Goal: Information Seeking & Learning: Learn about a topic

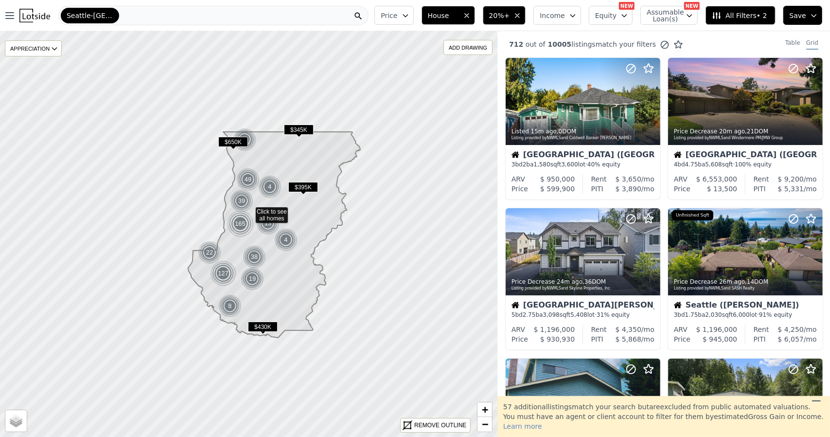
click at [510, 14] on span "20%+" at bounding box center [499, 16] width 21 height 10
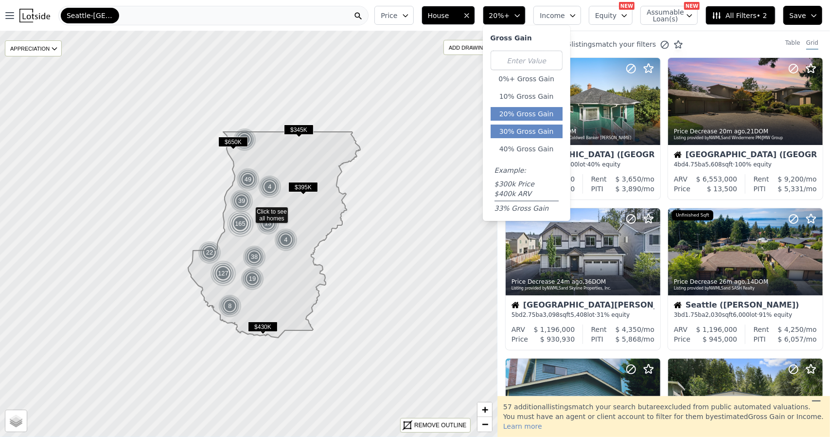
click at [549, 130] on button "30% Gross Gain" at bounding box center [527, 132] width 72 height 14
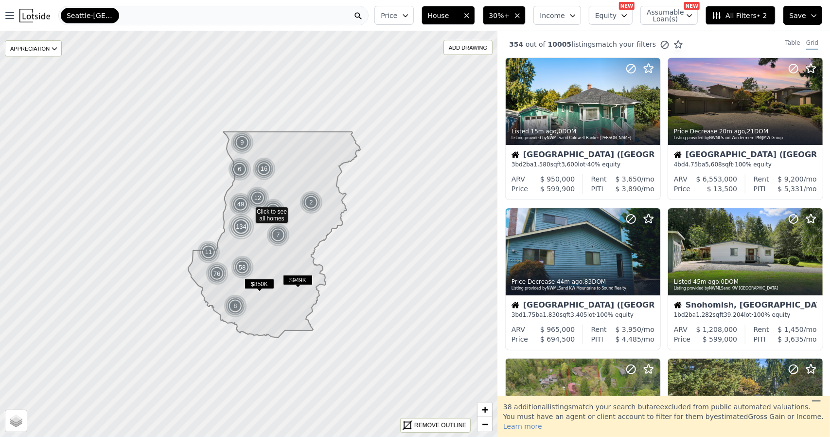
click at [510, 14] on span "30%+" at bounding box center [499, 16] width 21 height 10
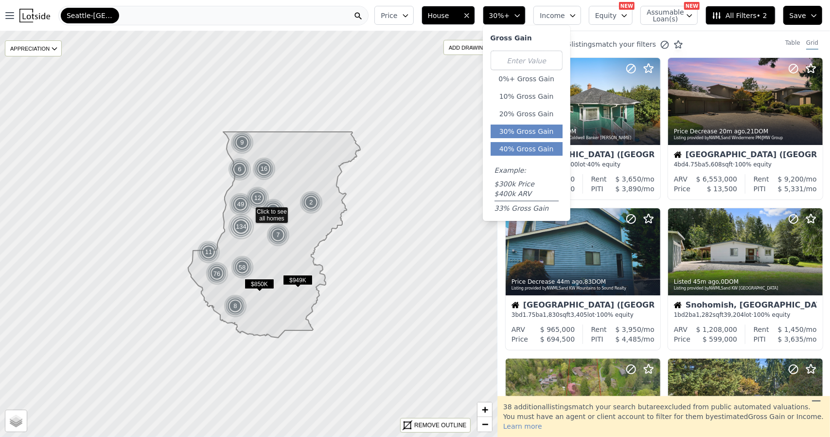
click at [535, 150] on button "40% Gross Gain" at bounding box center [527, 149] width 72 height 14
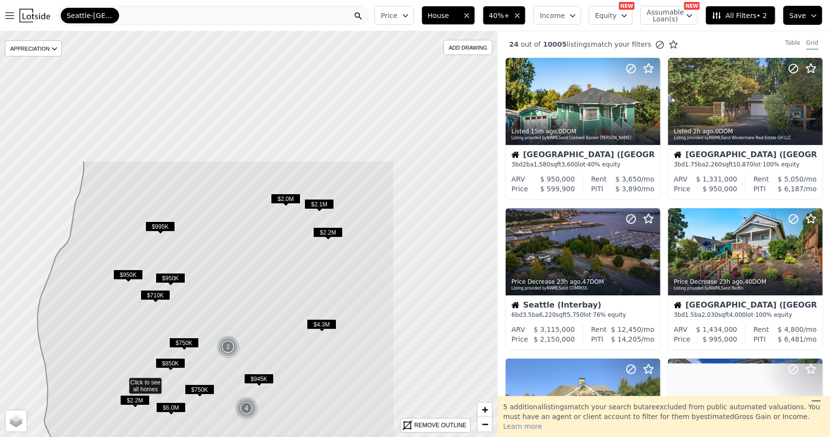
drag, startPoint x: 371, startPoint y: 121, endPoint x: 201, endPoint y: 328, distance: 267.9
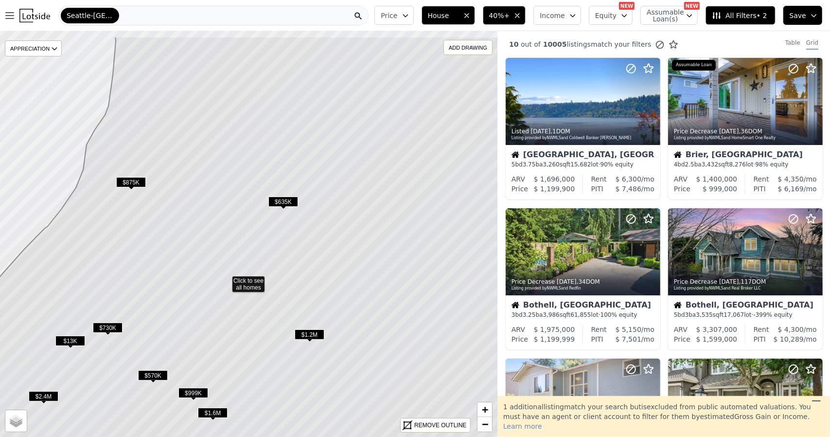
drag, startPoint x: 375, startPoint y: 185, endPoint x: 352, endPoint y: 232, distance: 52.0
click at [352, 232] on icon at bounding box center [239, 280] width 573 height 489
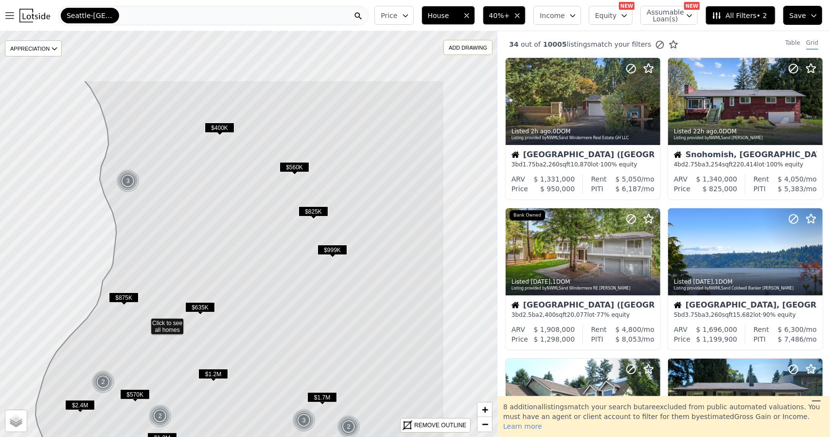
drag, startPoint x: 367, startPoint y: 244, endPoint x: 267, endPoint y: 335, distance: 135.3
click at [267, 335] on icon at bounding box center [233, 324] width 421 height 489
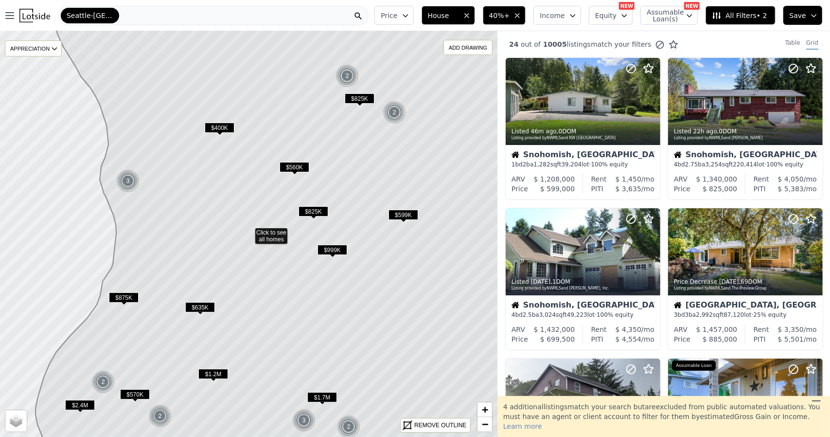
click at [577, 13] on icon "button" at bounding box center [573, 16] width 8 height 8
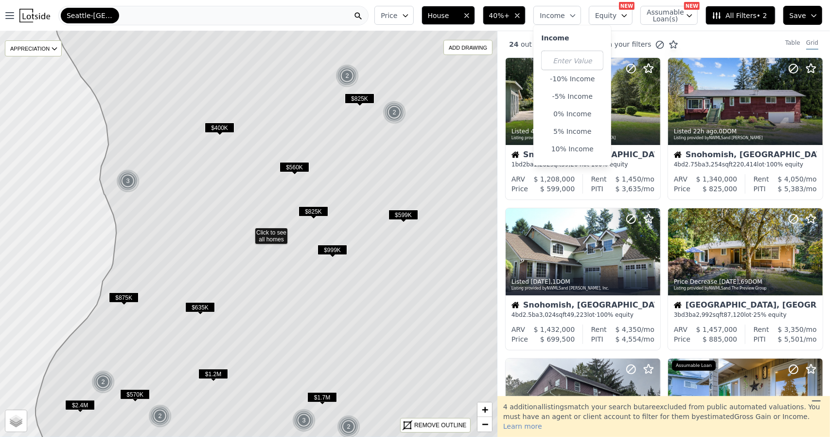
click at [628, 16] on icon "button" at bounding box center [625, 16] width 8 height 8
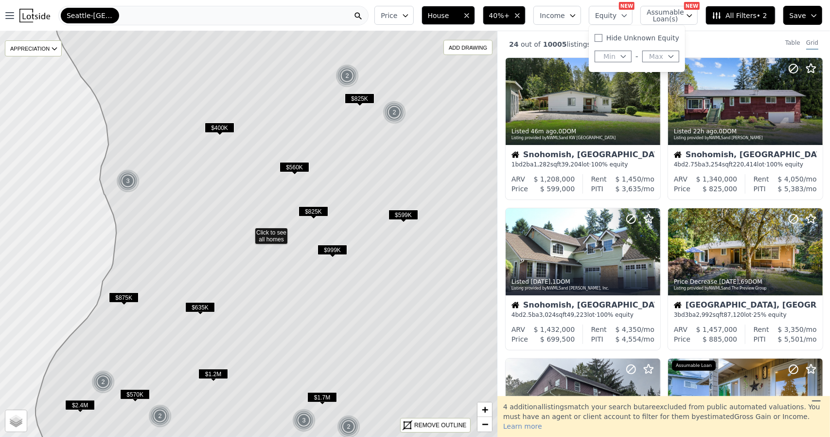
click at [694, 18] on icon "button" at bounding box center [690, 16] width 8 height 8
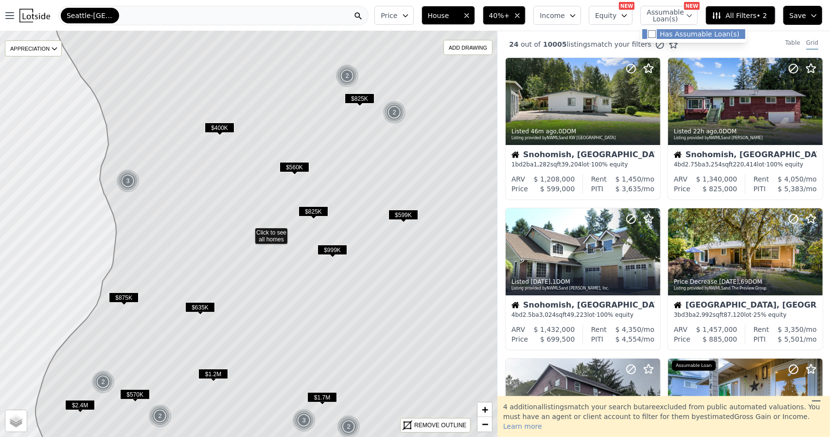
click at [656, 34] on input "Has Assumable Loan(s)" at bounding box center [652, 34] width 8 height 8
checkbox input "true"
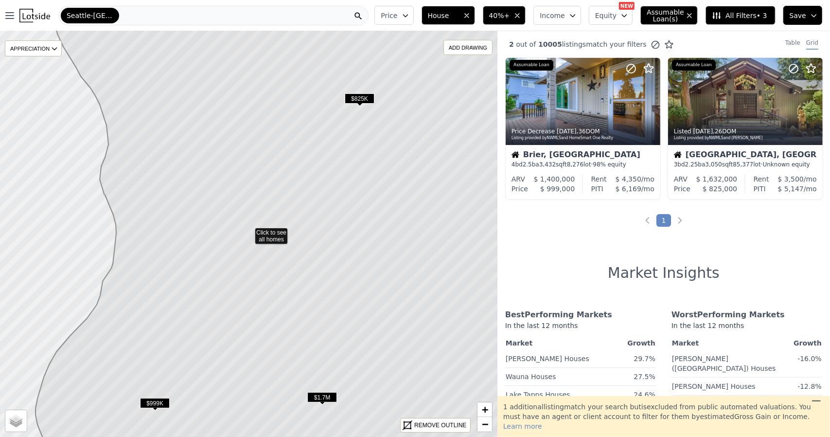
click at [324, 398] on span "$1.7M" at bounding box center [322, 397] width 30 height 10
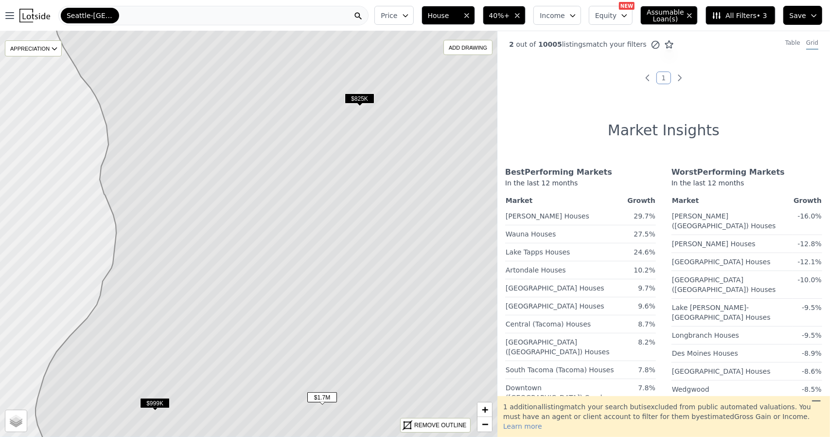
click at [162, 399] on span "$999K" at bounding box center [155, 403] width 30 height 10
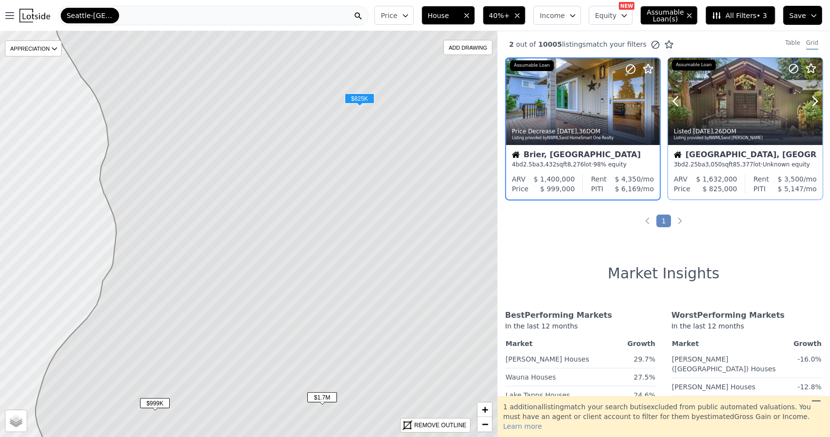
click at [720, 124] on div "Listed 5d ago , 26 DOM Listing provided by NWMLS and KW Everett" at bounding box center [745, 133] width 155 height 23
click at [692, 15] on icon "button" at bounding box center [690, 16] width 4 height 4
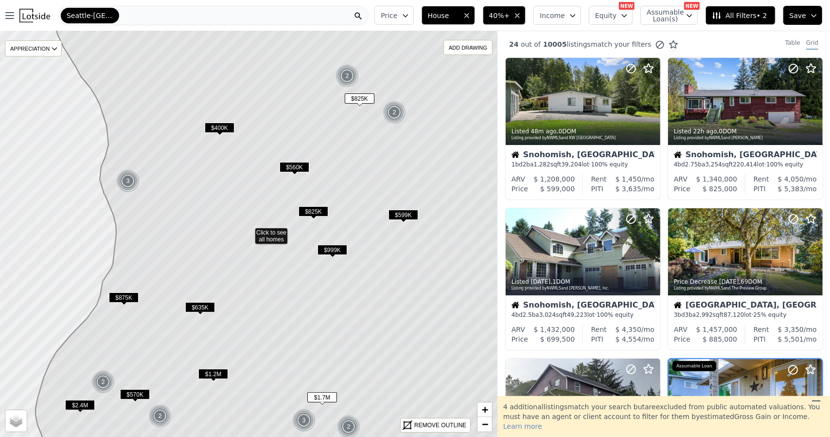
click at [736, 15] on span "All Filters • 2" at bounding box center [739, 16] width 55 height 10
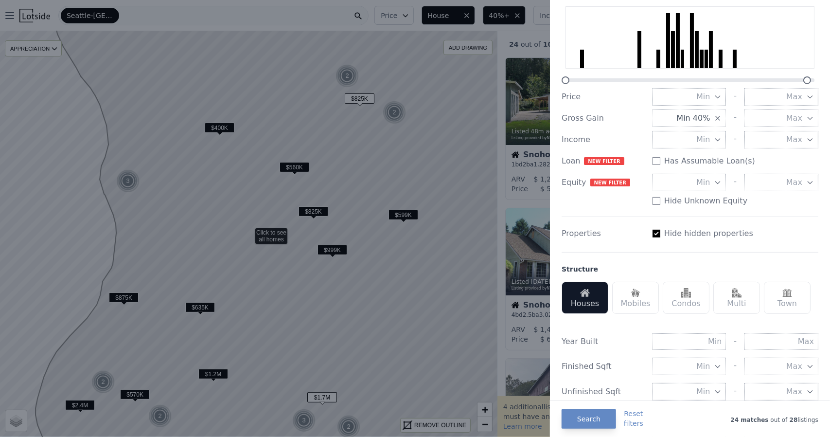
scroll to position [97, 0]
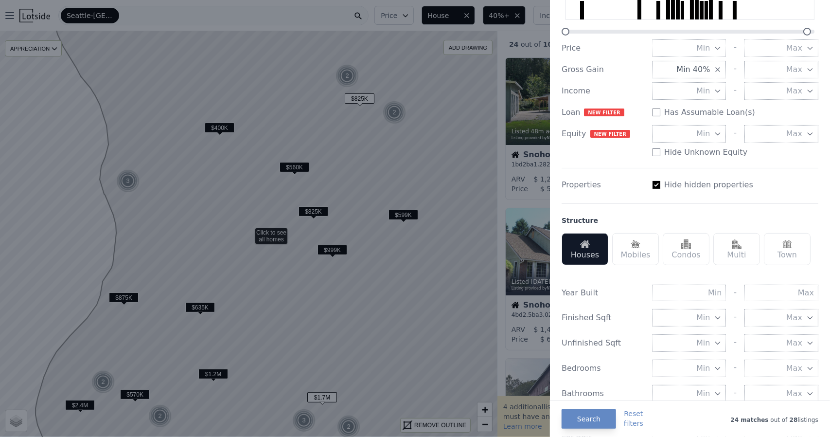
click at [745, 244] on div "Multi" at bounding box center [737, 249] width 47 height 32
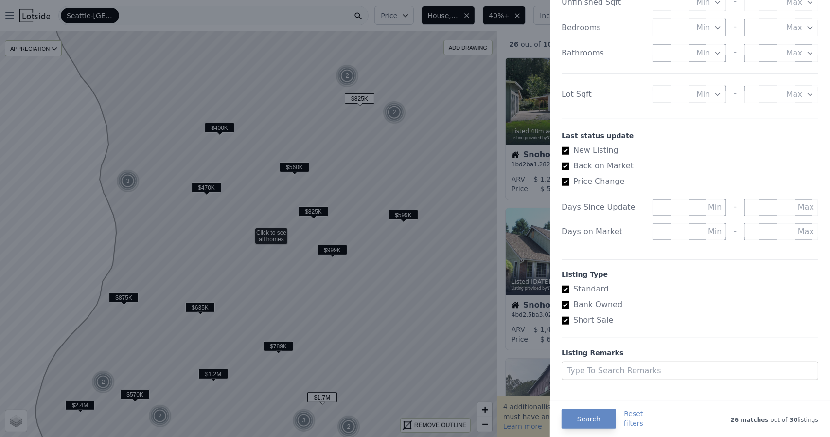
scroll to position [449, 0]
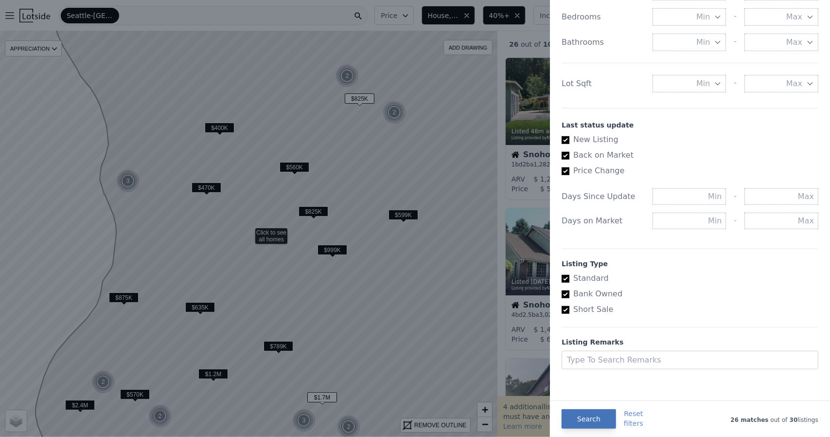
click at [593, 416] on button "Search" at bounding box center [589, 418] width 54 height 19
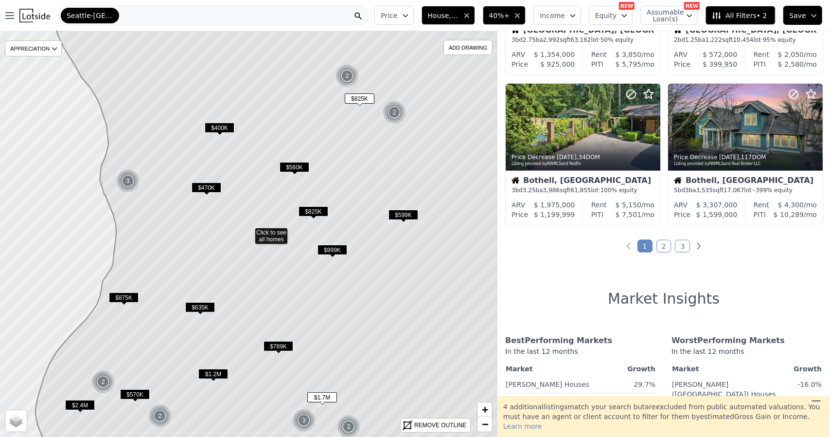
scroll to position [655, 0]
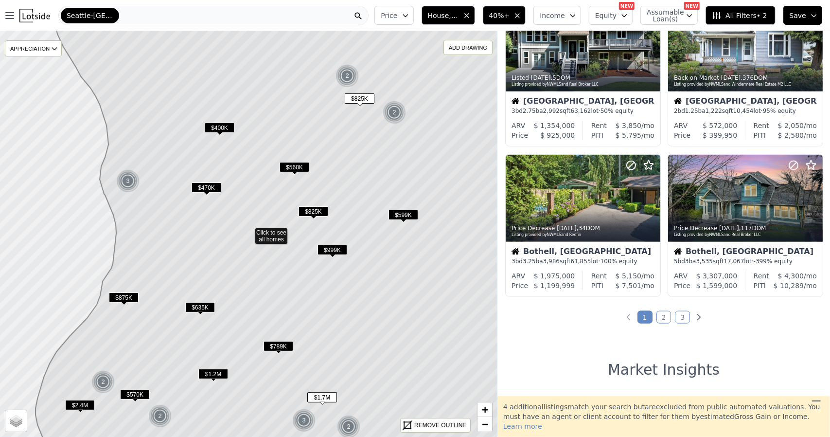
click at [677, 314] on link "3" at bounding box center [682, 317] width 15 height 13
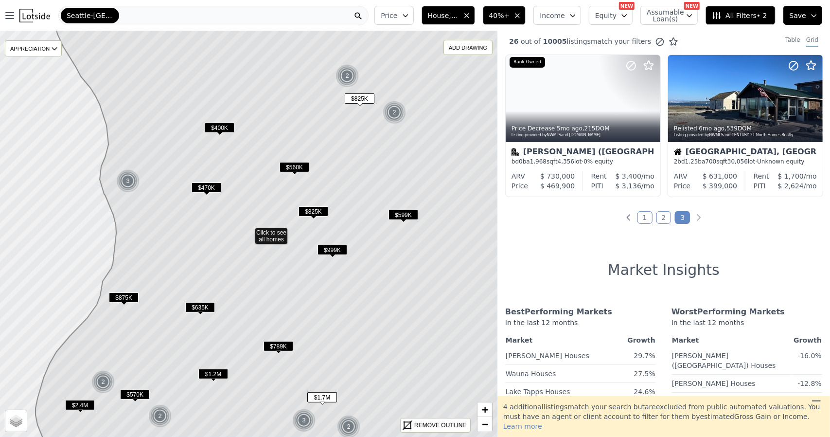
scroll to position [0, 0]
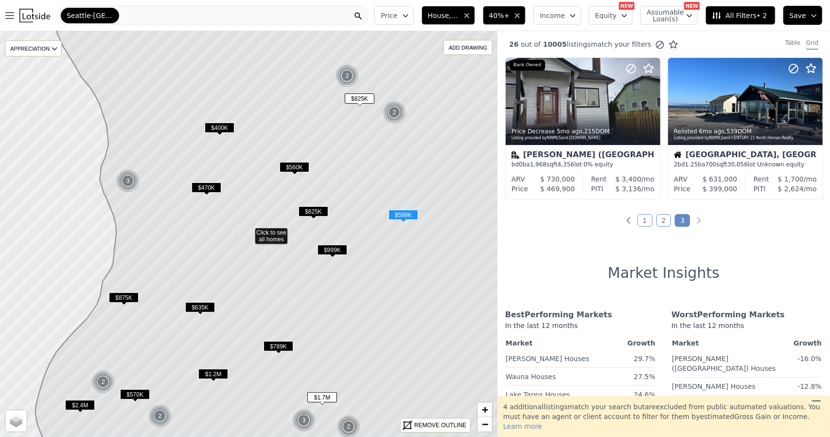
click at [661, 220] on link "2" at bounding box center [664, 220] width 15 height 13
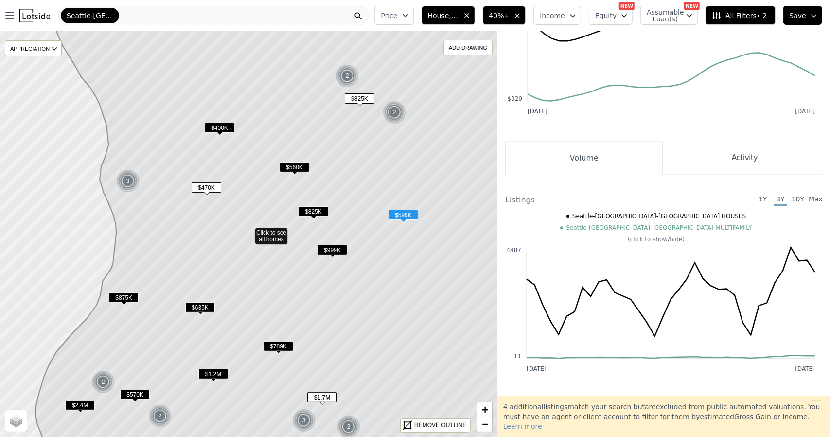
scroll to position [1411, 0]
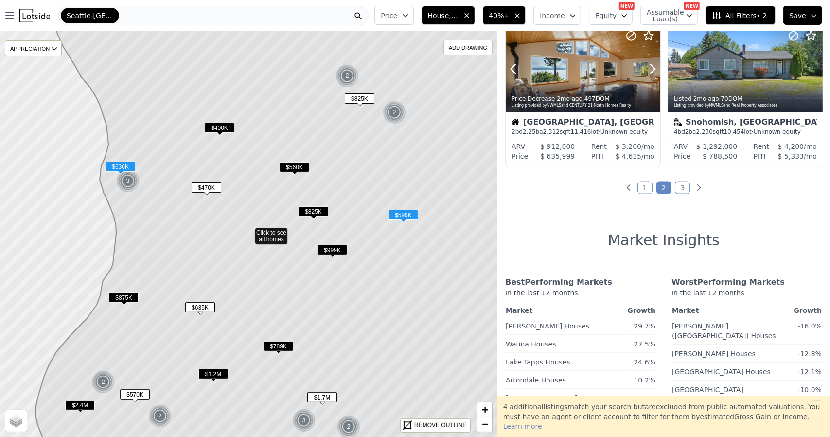
scroll to position [827, 0]
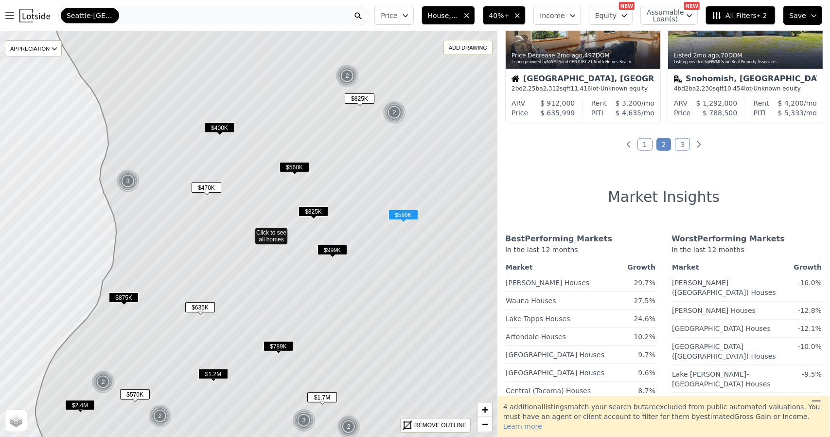
click at [644, 145] on link "1" at bounding box center [645, 144] width 15 height 13
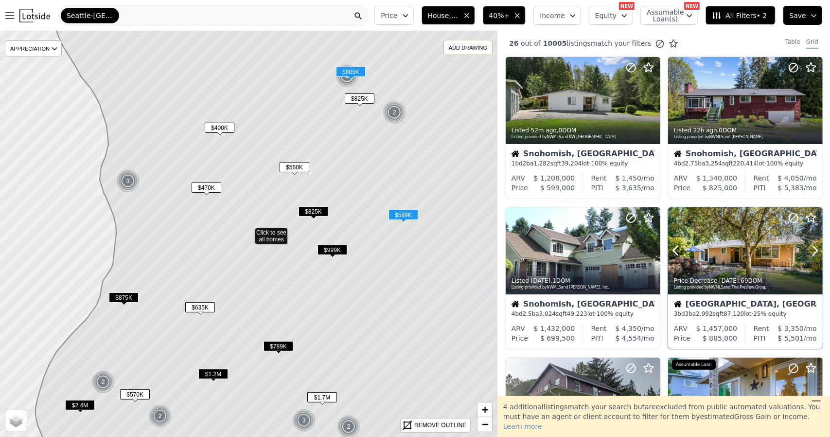
scroll to position [0, 0]
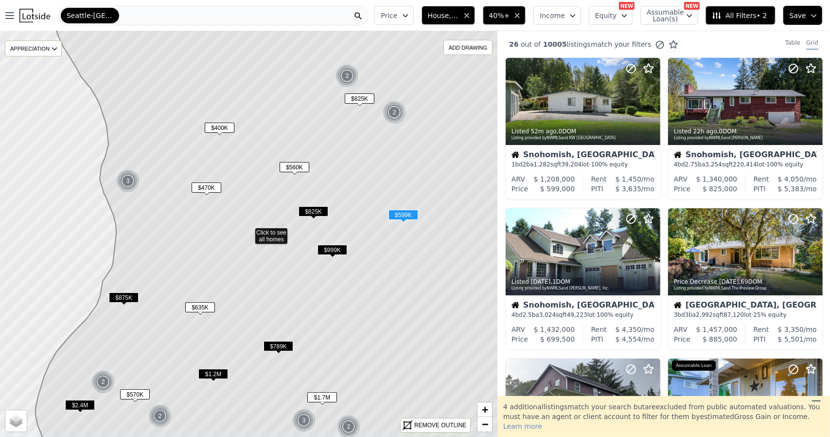
click at [32, 16] on img at bounding box center [34, 16] width 31 height 14
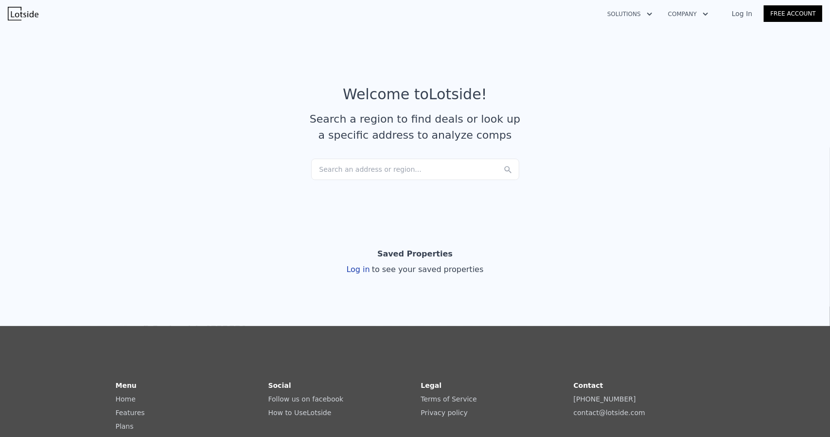
click at [652, 14] on icon "button" at bounding box center [649, 14] width 5 height 3
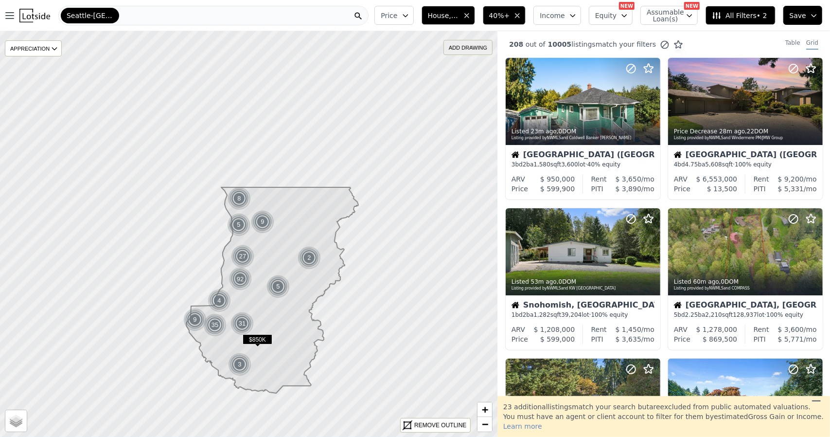
click at [467, 48] on div "ADD DRAWING" at bounding box center [468, 47] width 48 height 14
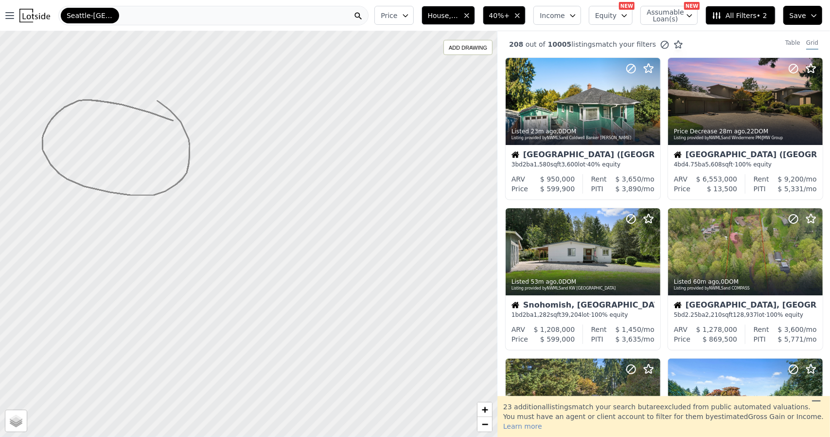
drag, startPoint x: 158, startPoint y: 115, endPoint x: 158, endPoint y: 101, distance: 14.6
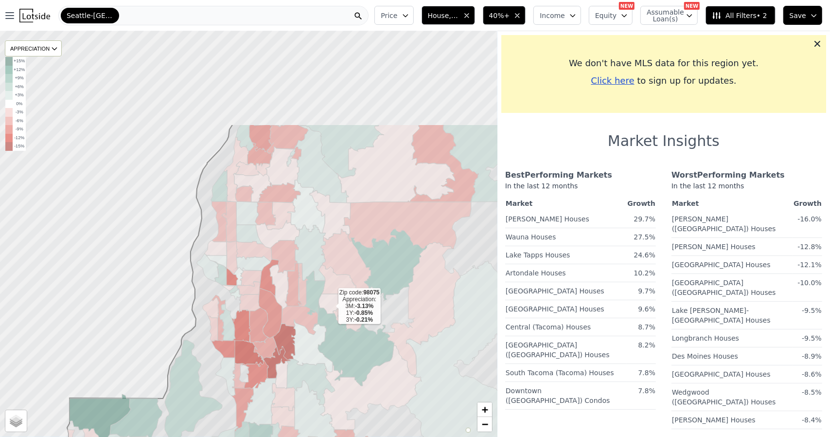
drag, startPoint x: 256, startPoint y: 172, endPoint x: 331, endPoint y: 306, distance: 153.7
click at [331, 306] on icon at bounding box center [341, 305] width 45 height 23
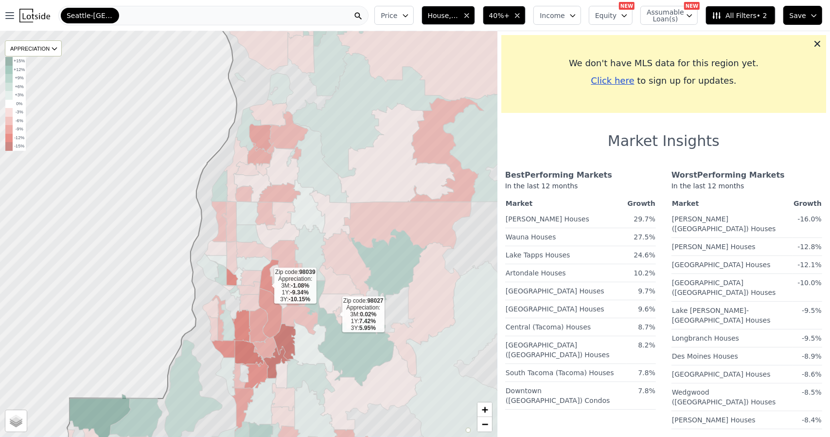
click at [267, 286] on icon at bounding box center [269, 277] width 19 height 37
click at [272, 314] on icon at bounding box center [270, 313] width 23 height 50
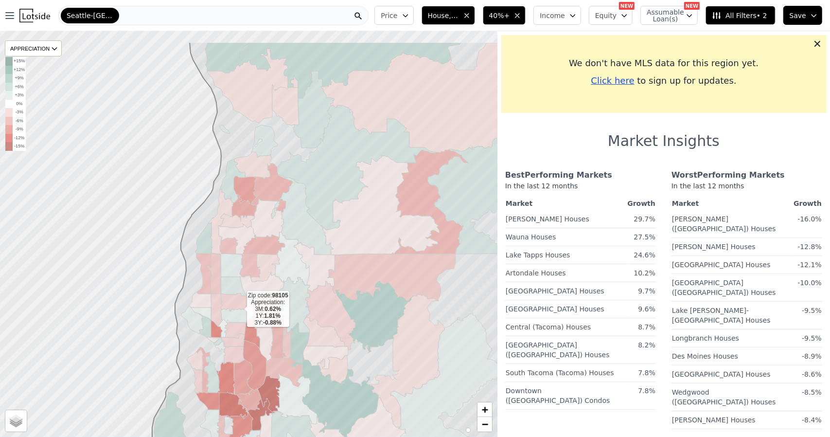
drag, startPoint x: 255, startPoint y: 257, endPoint x: 240, endPoint y: 309, distance: 54.3
click at [240, 309] on icon at bounding box center [237, 315] width 35 height 15
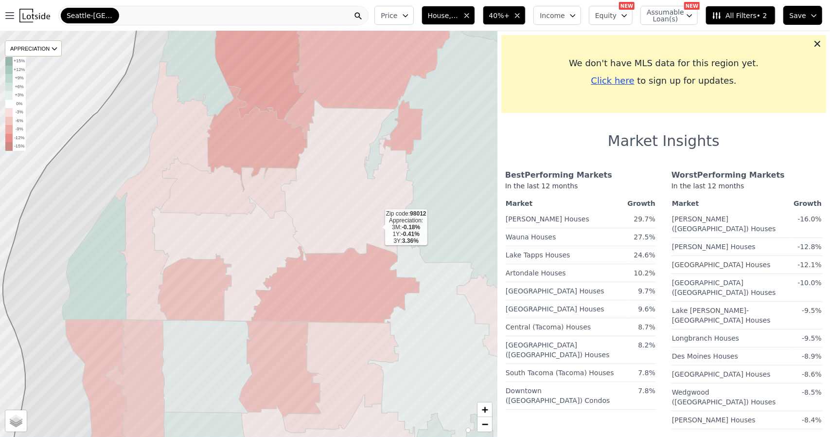
drag, startPoint x: 330, startPoint y: 186, endPoint x: 377, endPoint y: 226, distance: 61.8
click at [377, 226] on icon at bounding box center [347, 177] width 132 height 155
click at [106, 283] on icon at bounding box center [96, 255] width 68 height 127
click at [140, 279] on icon at bounding box center [164, 191] width 99 height 258
click at [218, 267] on icon at bounding box center [194, 287] width 73 height 68
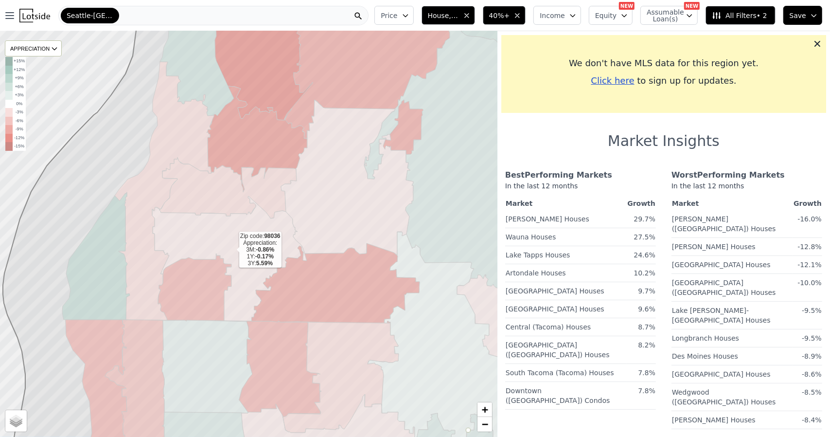
click at [247, 279] on icon at bounding box center [229, 258] width 155 height 125
click at [203, 295] on icon at bounding box center [194, 287] width 73 height 68
click at [242, 287] on icon at bounding box center [229, 258] width 155 height 125
click at [315, 288] on icon at bounding box center [336, 283] width 168 height 80
click at [321, 228] on icon at bounding box center [347, 177] width 132 height 155
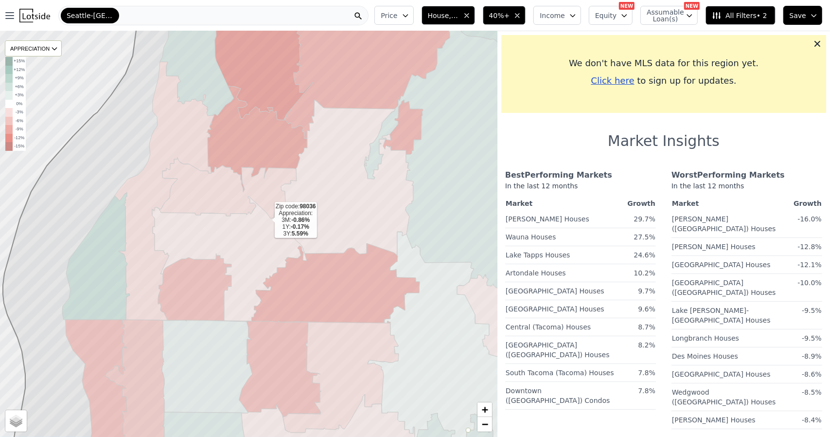
click at [267, 220] on icon at bounding box center [229, 258] width 155 height 125
click at [259, 191] on icon at bounding box center [228, 188] width 137 height 62
click at [294, 245] on icon at bounding box center [229, 258] width 155 height 125
click at [815, 44] on icon at bounding box center [818, 44] width 6 height 6
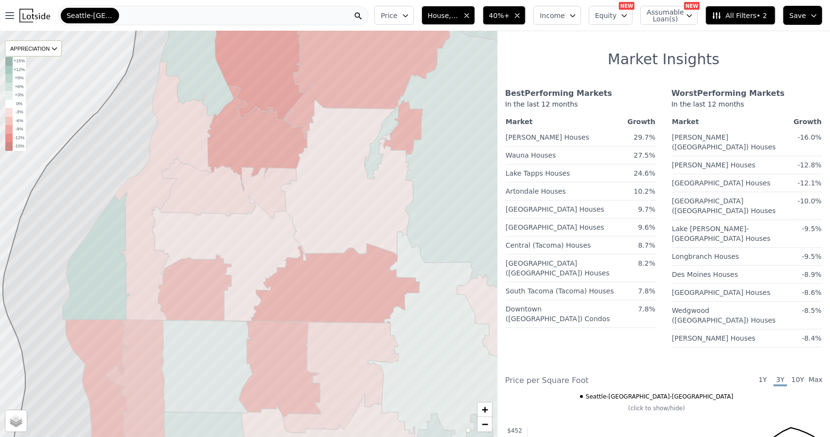
click at [471, 14] on icon "button" at bounding box center [467, 16] width 8 height 8
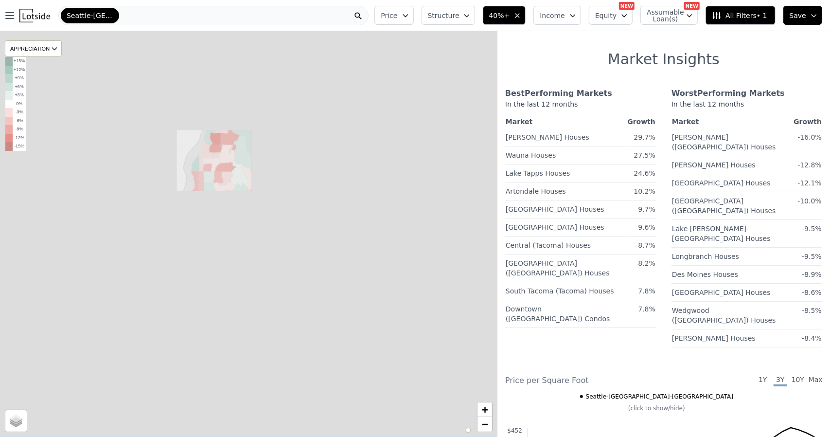
click at [520, 15] on icon "button" at bounding box center [518, 16] width 4 height 4
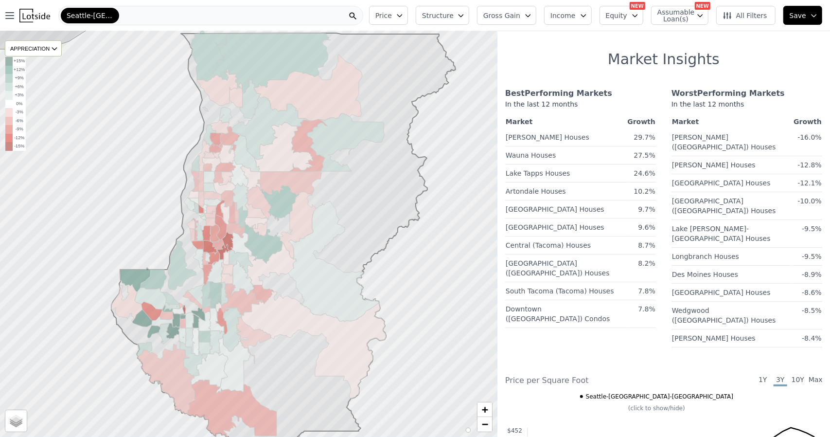
click at [706, 19] on button "Assumable Loan(s)" at bounding box center [679, 15] width 57 height 19
click at [98, 13] on span "Seattle-[GEOGRAPHIC_DATA]-[GEOGRAPHIC_DATA]" at bounding box center [90, 16] width 47 height 10
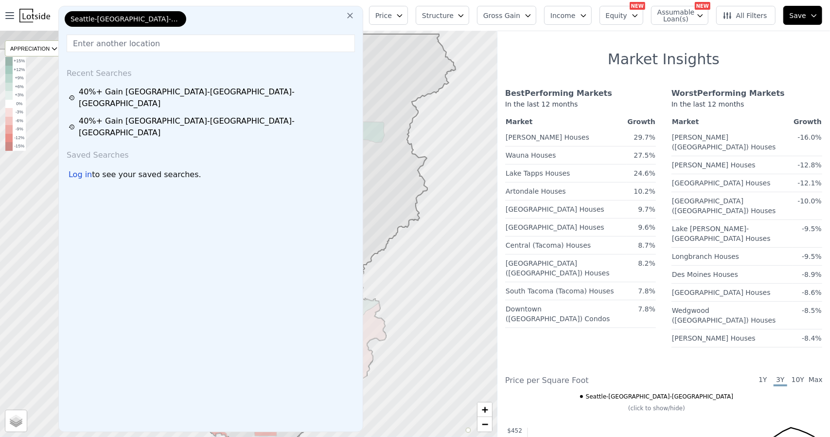
click at [353, 17] on icon at bounding box center [350, 16] width 6 height 6
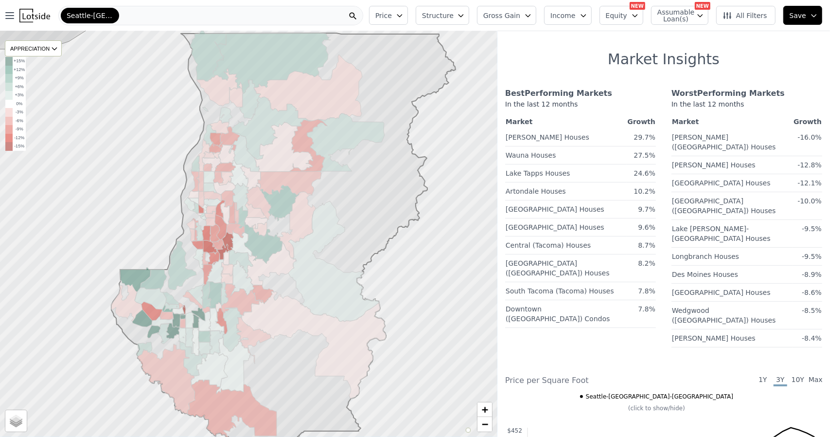
click at [335, 15] on div "Seattle-[GEOGRAPHIC_DATA]-[GEOGRAPHIC_DATA]" at bounding box center [210, 15] width 305 height 19
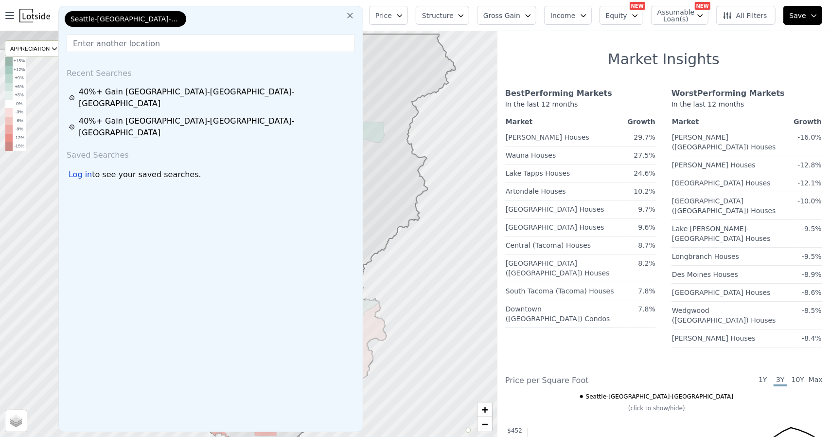
click at [353, 16] on icon at bounding box center [350, 16] width 6 height 6
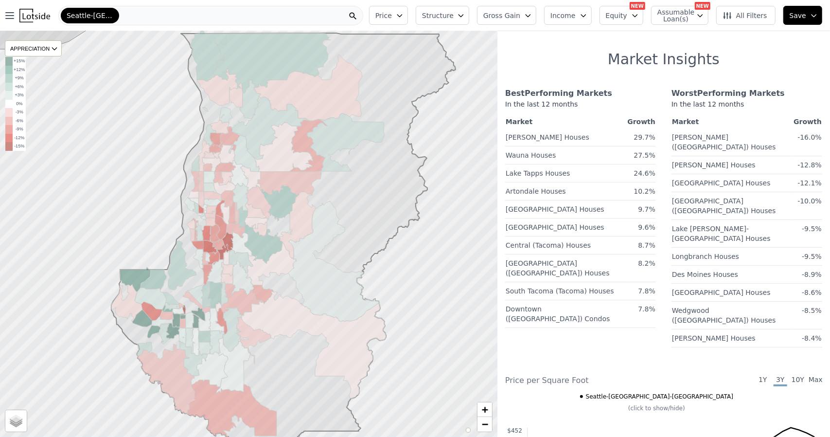
click at [263, 10] on div "Seattle-[GEOGRAPHIC_DATA]-[GEOGRAPHIC_DATA]" at bounding box center [210, 15] width 305 height 19
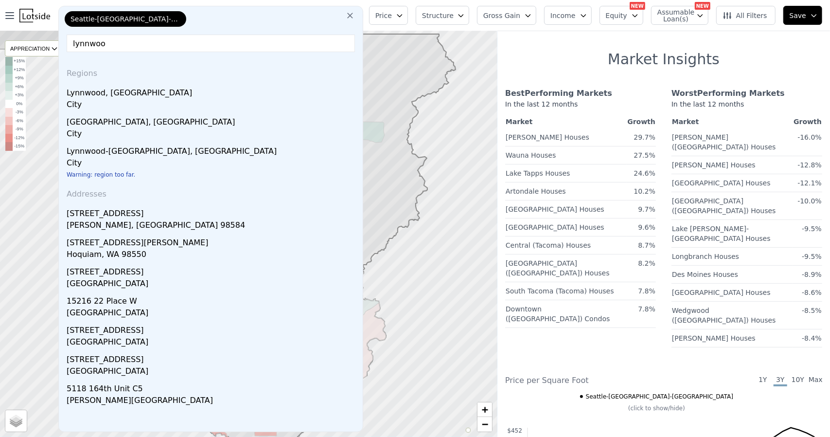
type input "lynnwood"
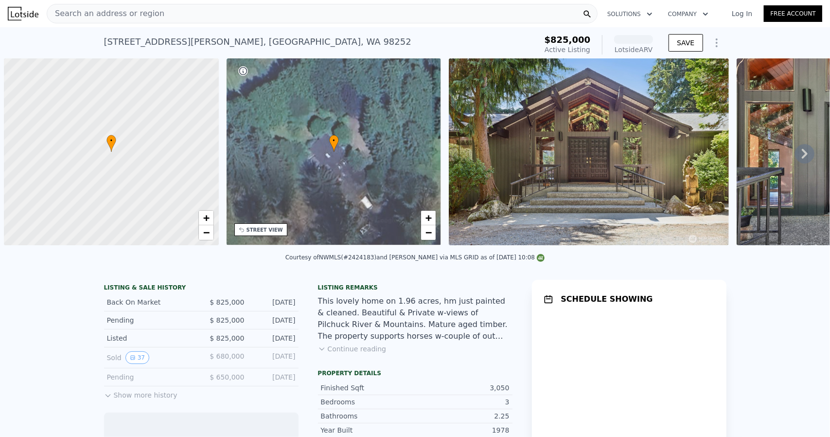
scroll to position [0, 4]
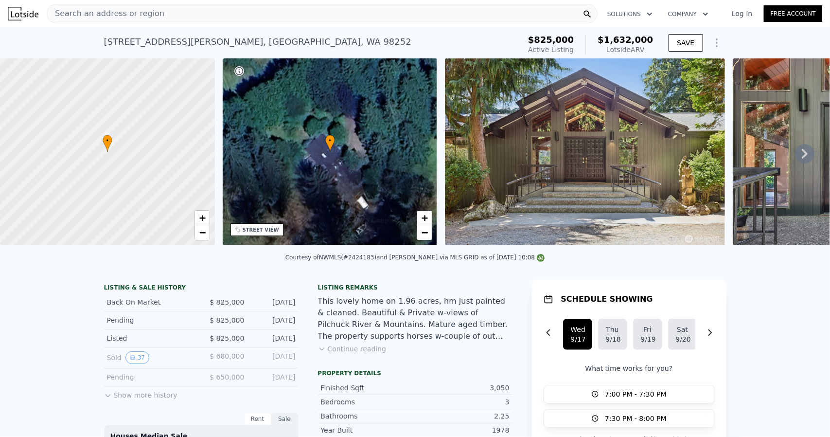
click at [795, 158] on icon at bounding box center [804, 153] width 19 height 19
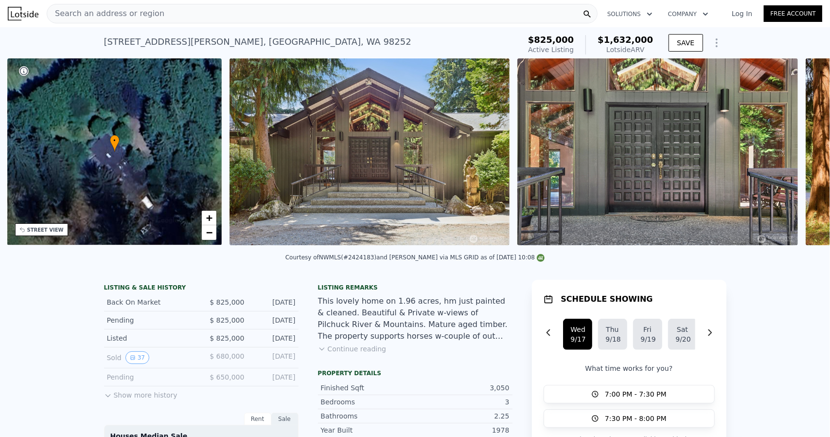
scroll to position [0, 226]
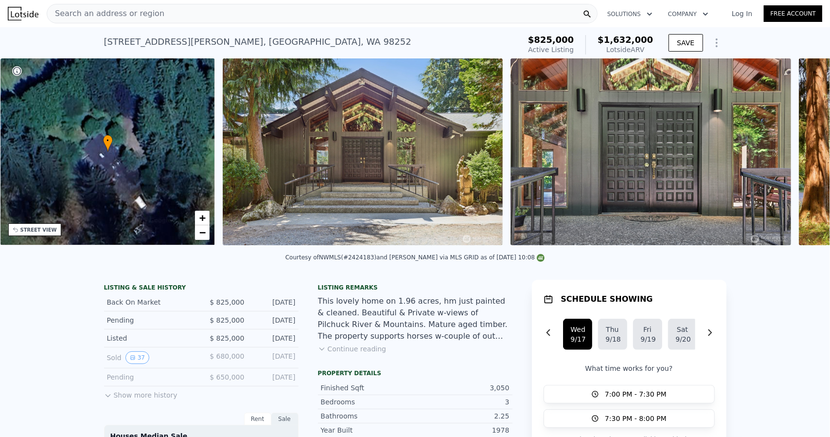
click at [795, 158] on icon at bounding box center [804, 153] width 19 height 19
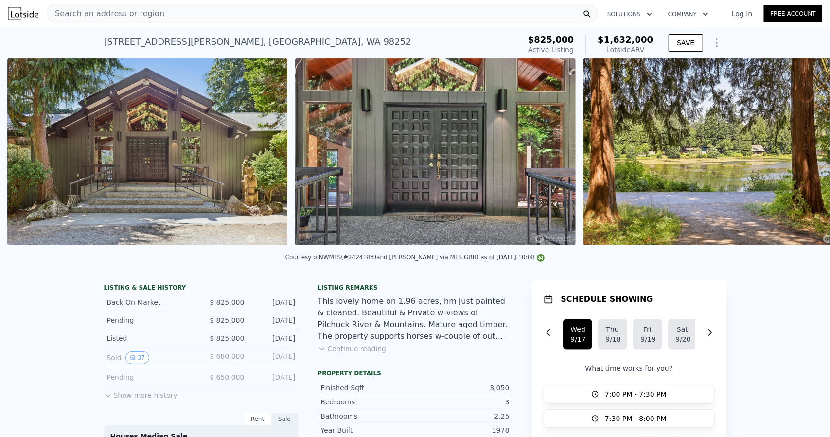
scroll to position [0, 445]
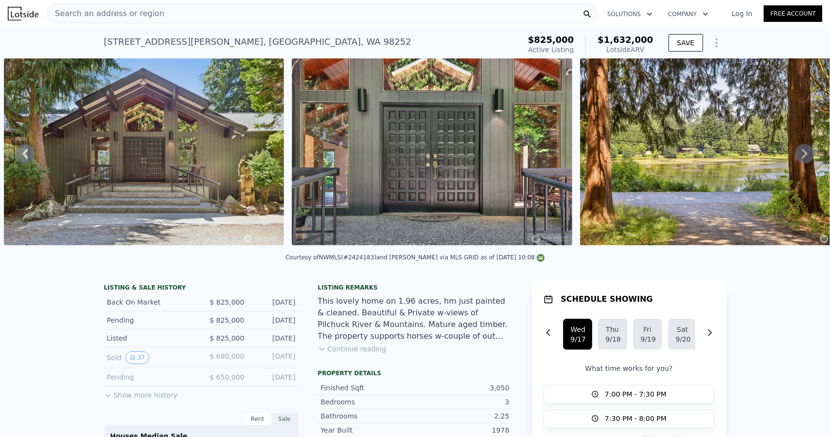
click at [431, 161] on img at bounding box center [432, 151] width 280 height 187
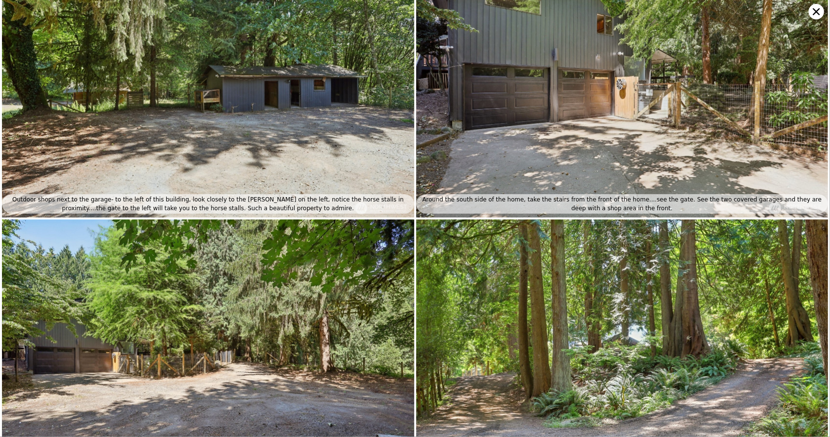
scroll to position [4807, 0]
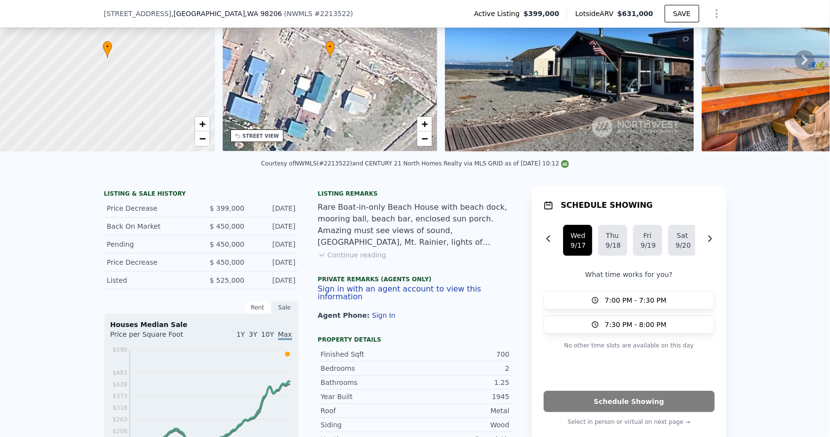
scroll to position [93, 0]
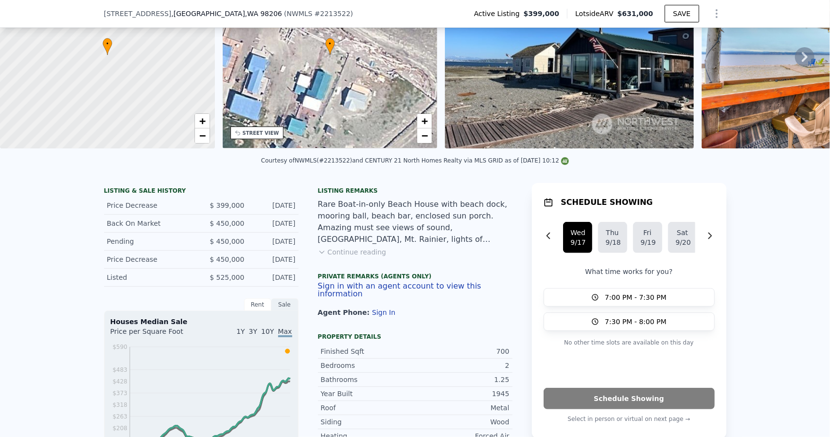
click at [643, 93] on img at bounding box center [569, 55] width 249 height 187
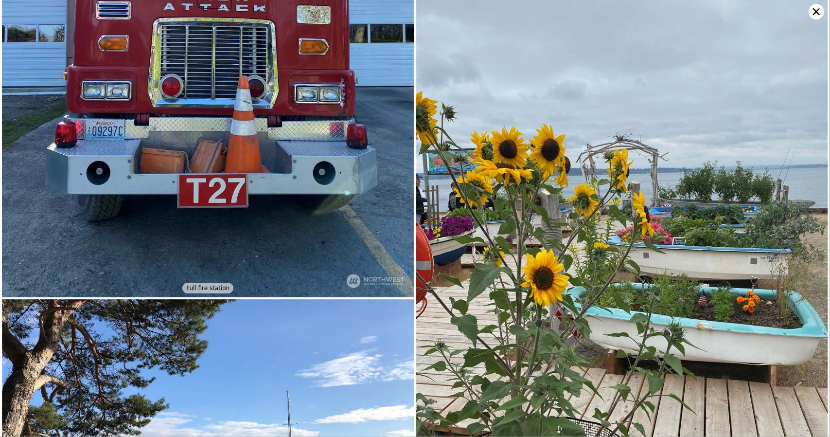
scroll to position [5077, 0]
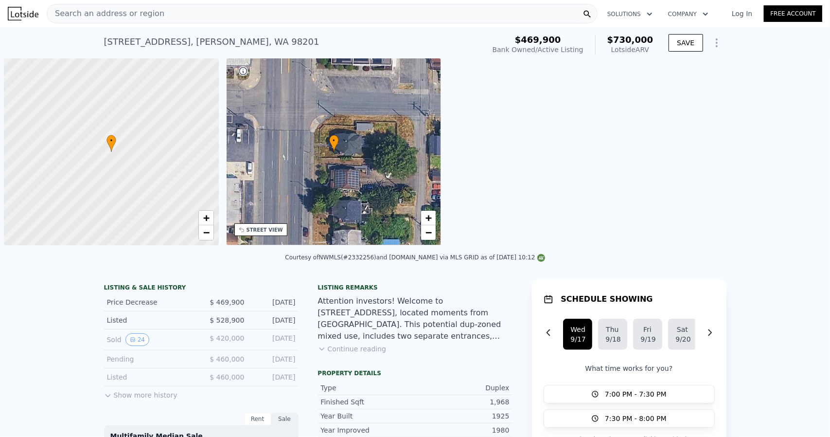
scroll to position [0, 4]
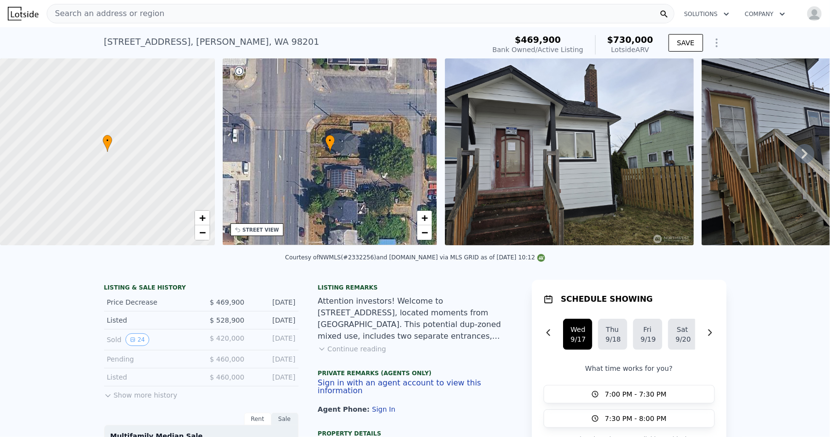
click at [796, 156] on icon at bounding box center [804, 153] width 19 height 19
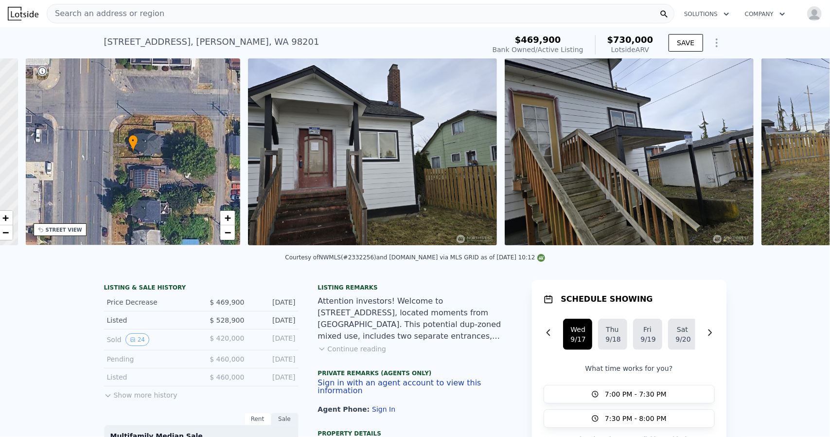
scroll to position [0, 226]
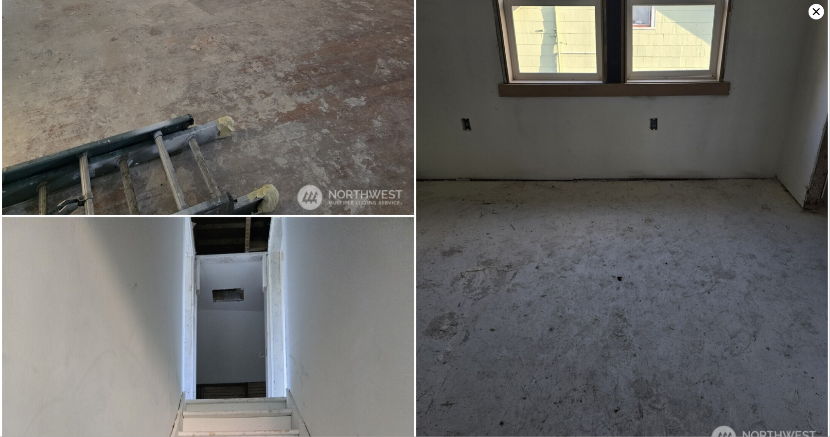
scroll to position [1510, 0]
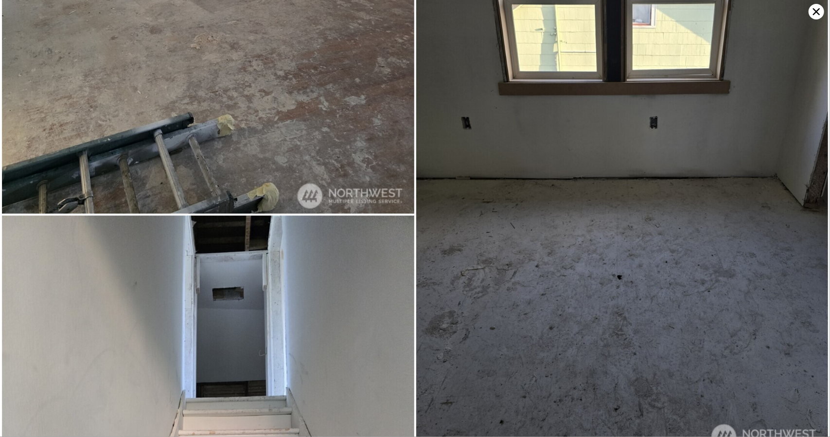
click at [815, 8] on icon at bounding box center [817, 12] width 16 height 16
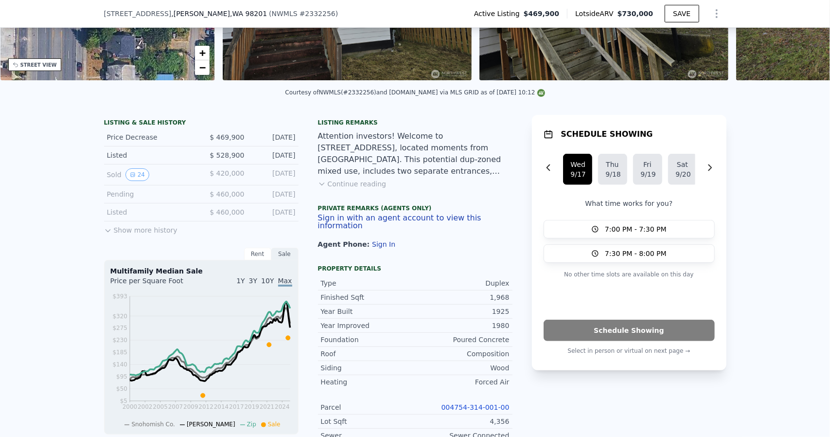
scroll to position [191, 0]
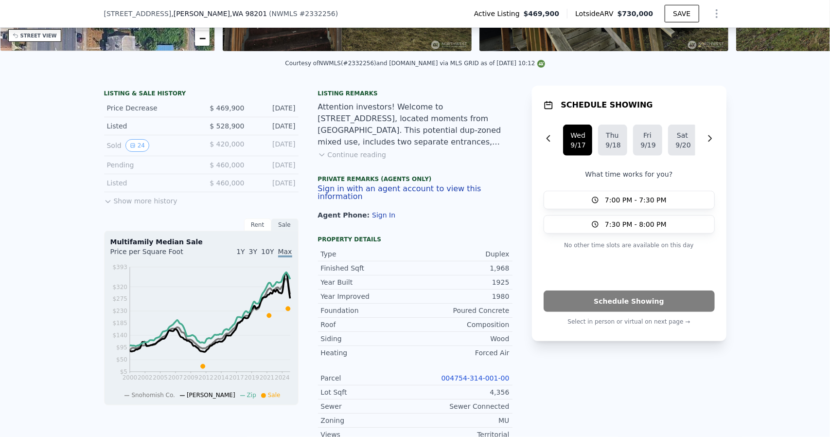
click at [327, 160] on button "Continue reading" at bounding box center [352, 155] width 69 height 10
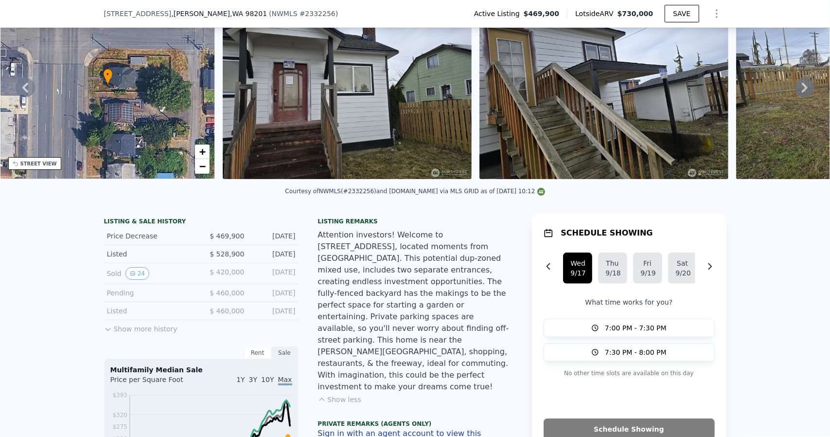
scroll to position [3, 0]
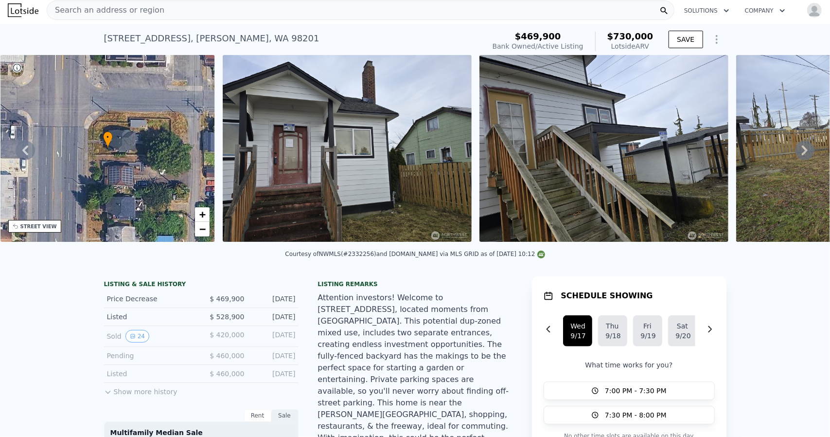
click at [802, 153] on icon at bounding box center [805, 150] width 6 height 10
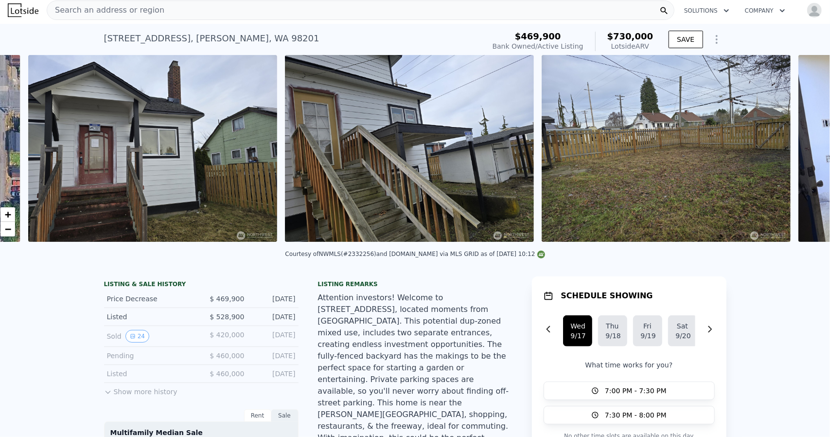
scroll to position [0, 445]
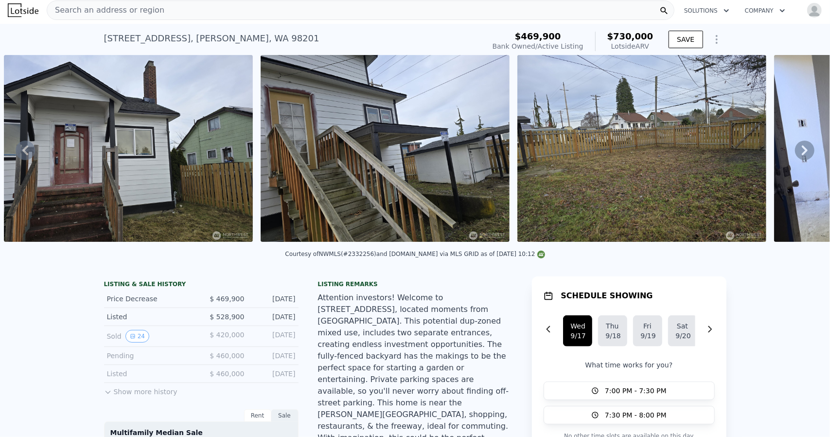
click at [802, 152] on icon at bounding box center [805, 150] width 6 height 10
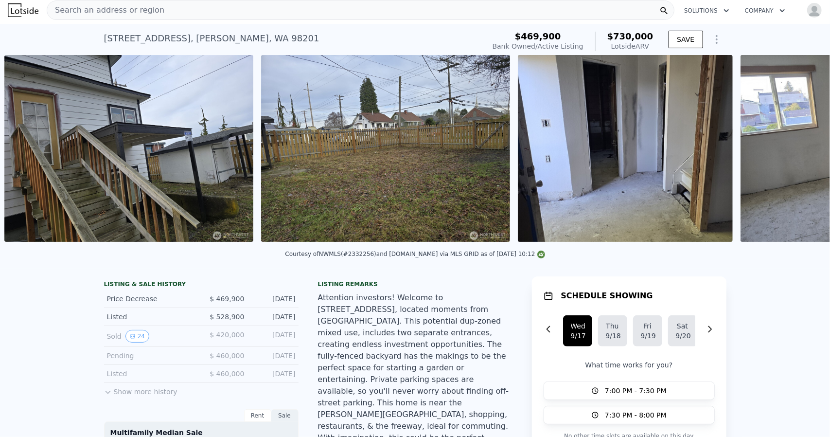
scroll to position [0, 702]
click at [800, 152] on icon at bounding box center [804, 150] width 19 height 19
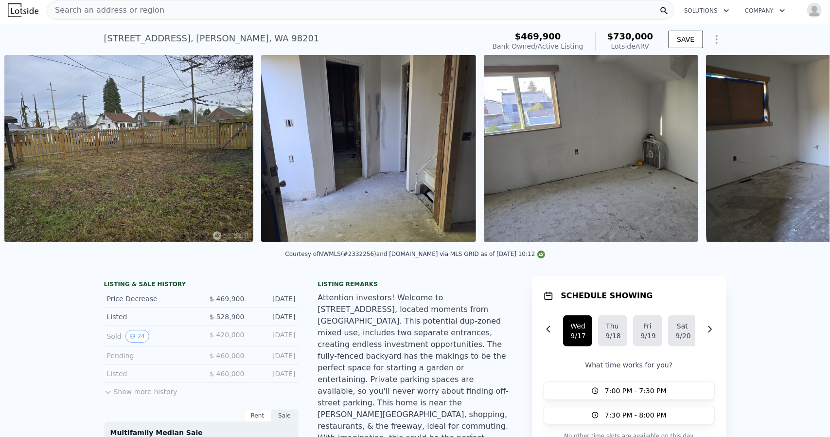
scroll to position [0, 959]
click at [802, 152] on icon at bounding box center [805, 150] width 6 height 10
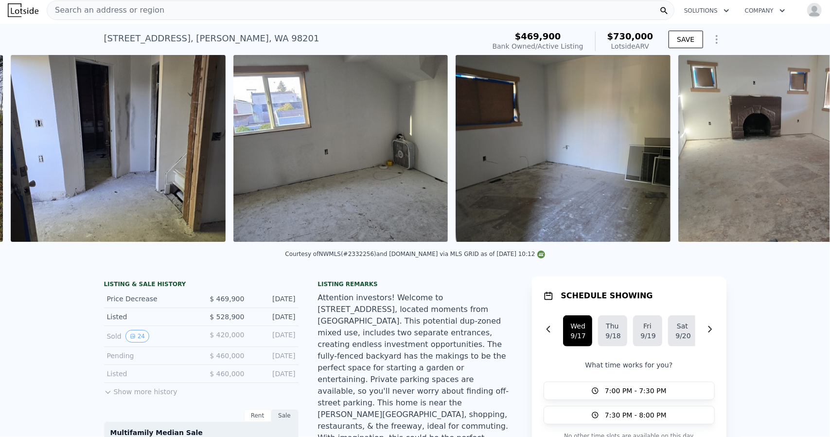
scroll to position [0, 1216]
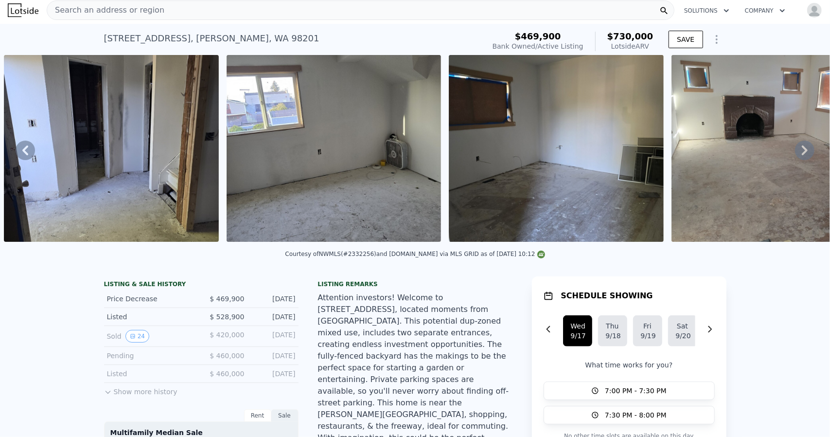
click at [802, 152] on icon at bounding box center [805, 150] width 6 height 10
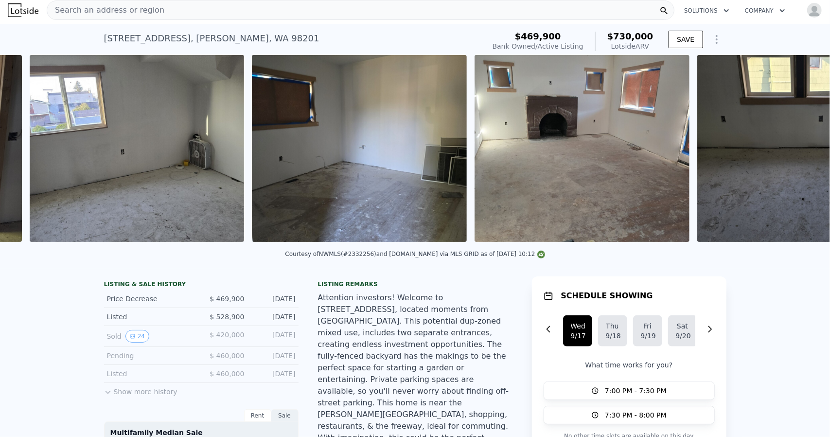
scroll to position [0, 1438]
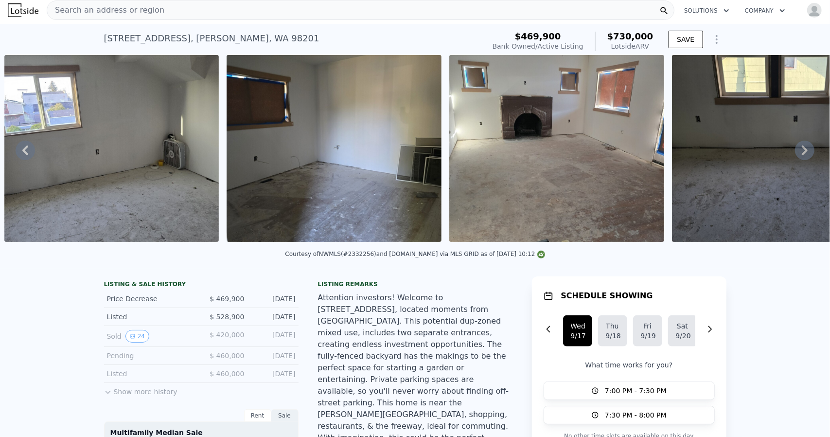
click at [802, 152] on icon at bounding box center [805, 150] width 6 height 10
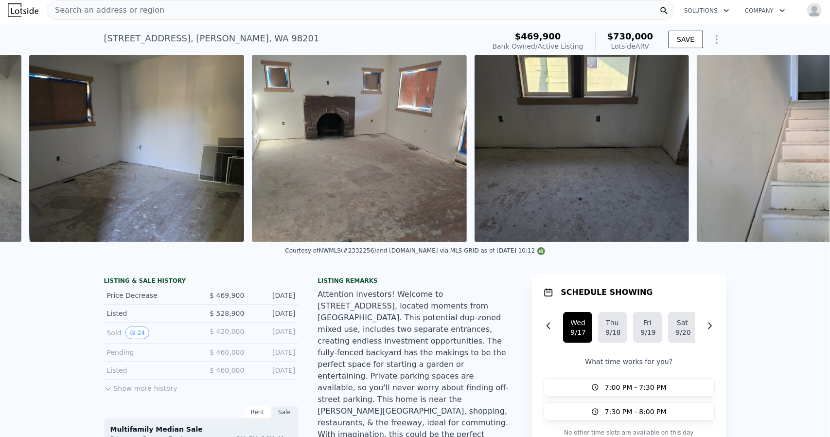
scroll to position [0, 1661]
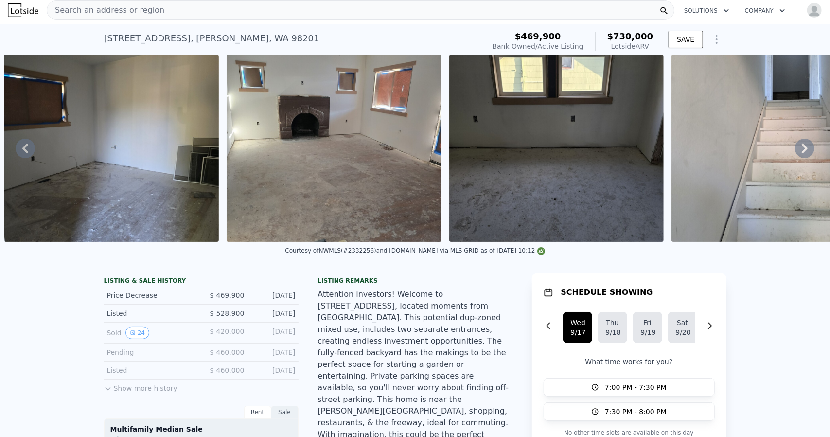
click at [802, 152] on icon at bounding box center [805, 149] width 6 height 10
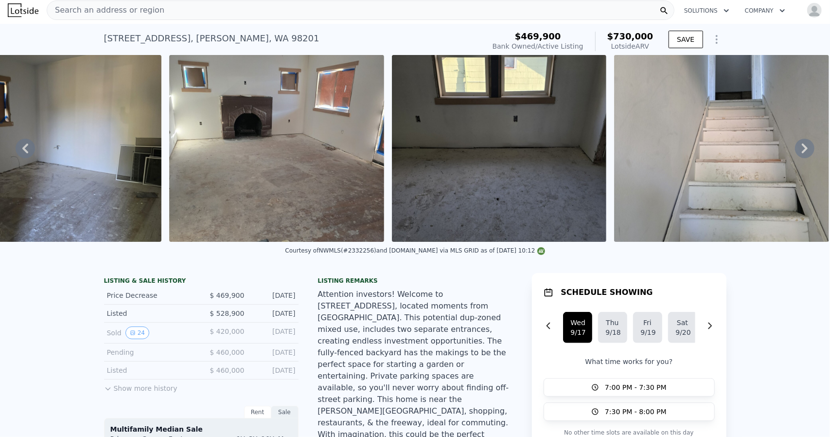
scroll to position [0, 1728]
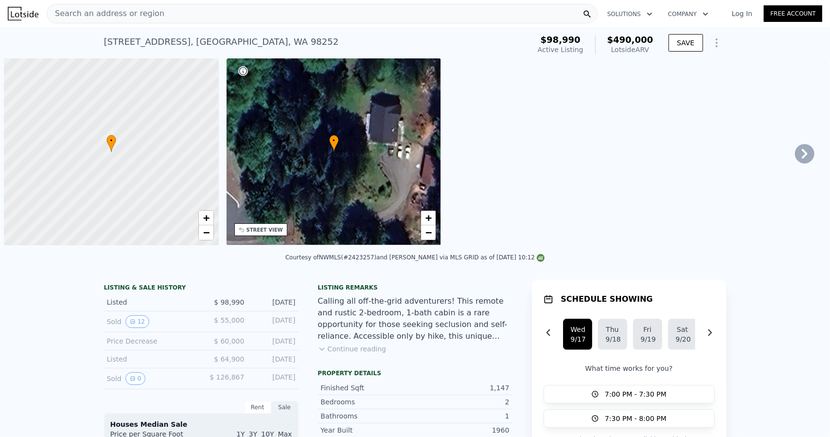
scroll to position [0, 4]
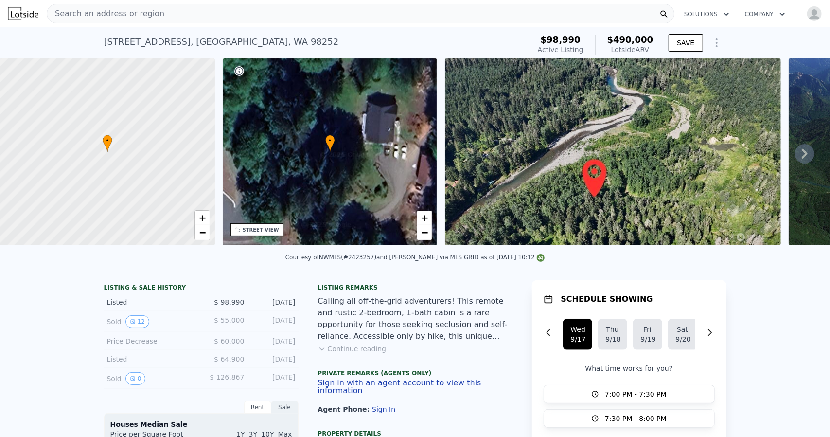
click at [704, 162] on img at bounding box center [613, 151] width 336 height 187
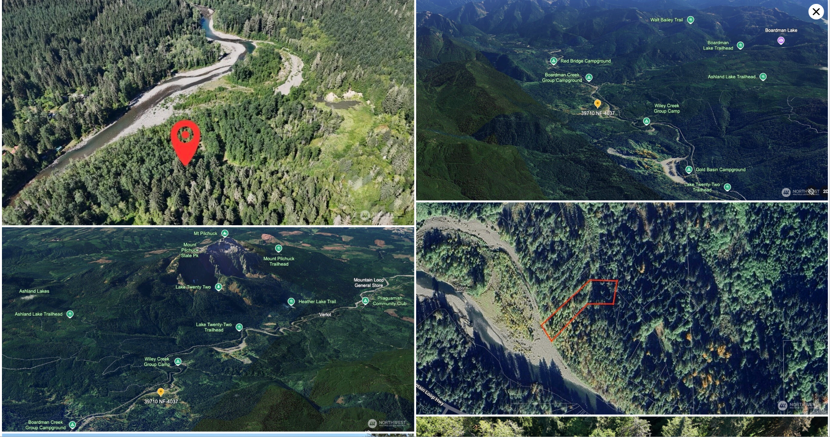
scroll to position [0, 0]
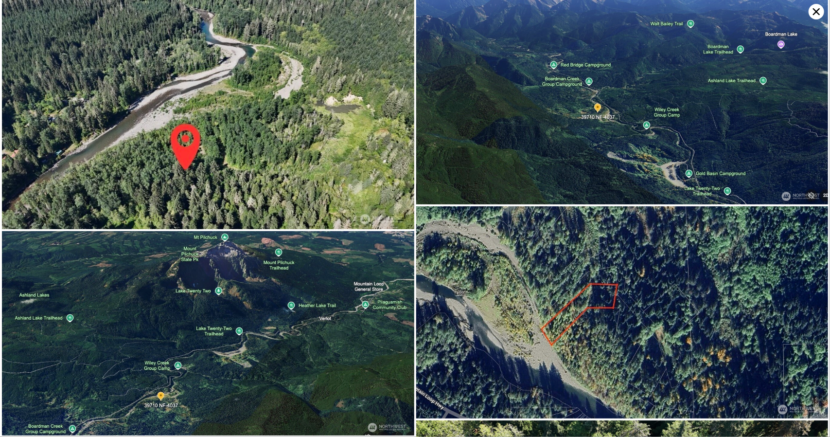
click at [813, 11] on icon at bounding box center [817, 12] width 16 height 16
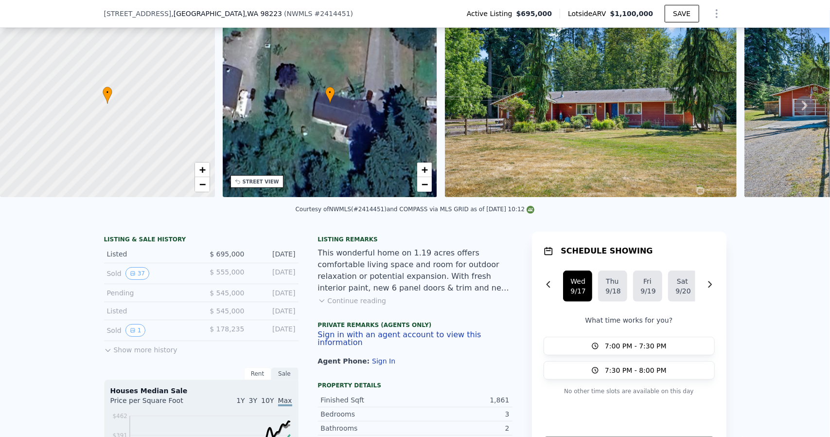
scroll to position [93, 0]
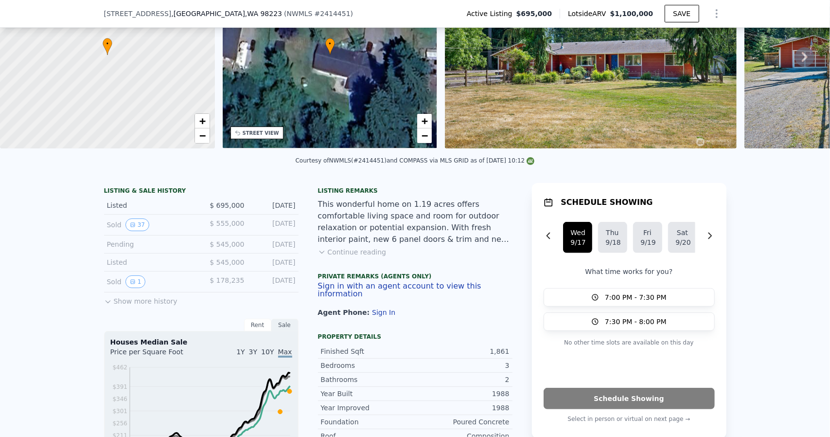
click at [104, 305] on icon at bounding box center [108, 302] width 8 height 8
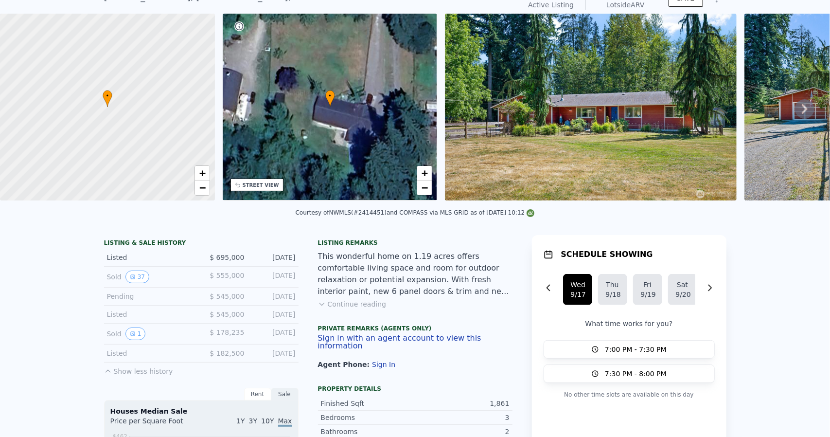
scroll to position [3, 0]
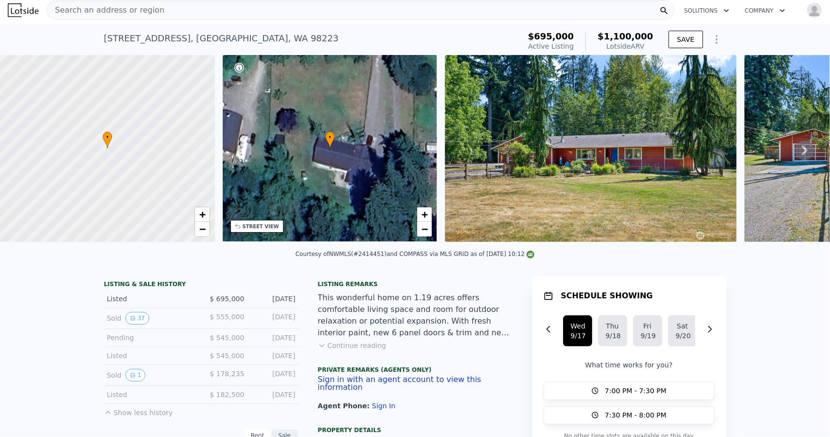
click at [649, 168] on img at bounding box center [591, 148] width 292 height 187
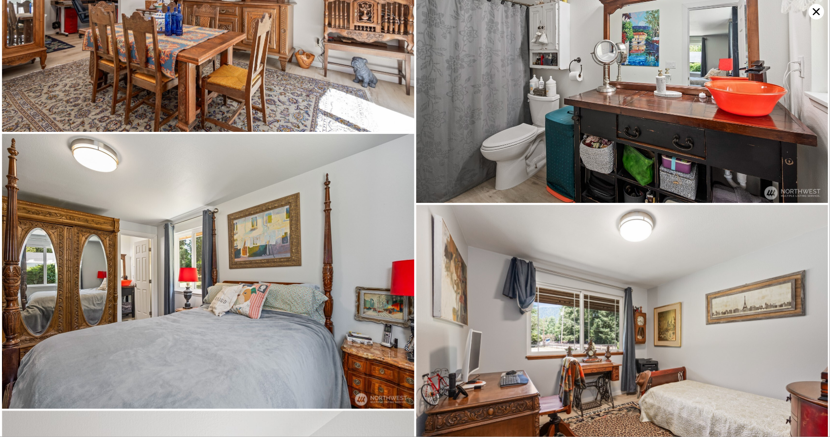
scroll to position [4456, 0]
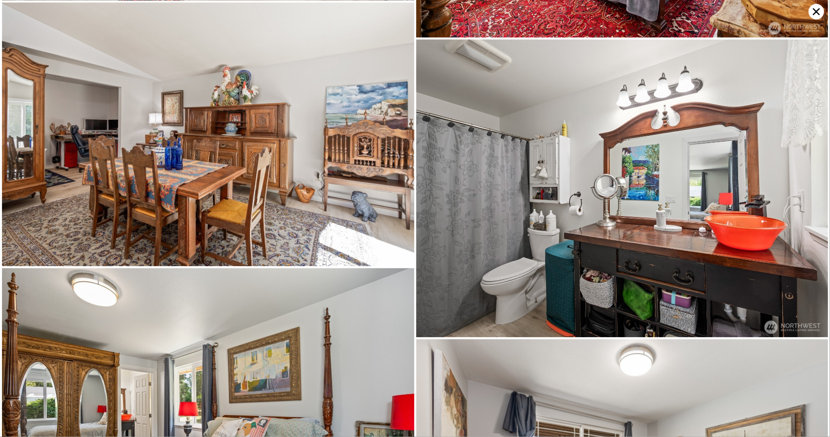
click at [813, 12] on icon at bounding box center [817, 12] width 16 height 16
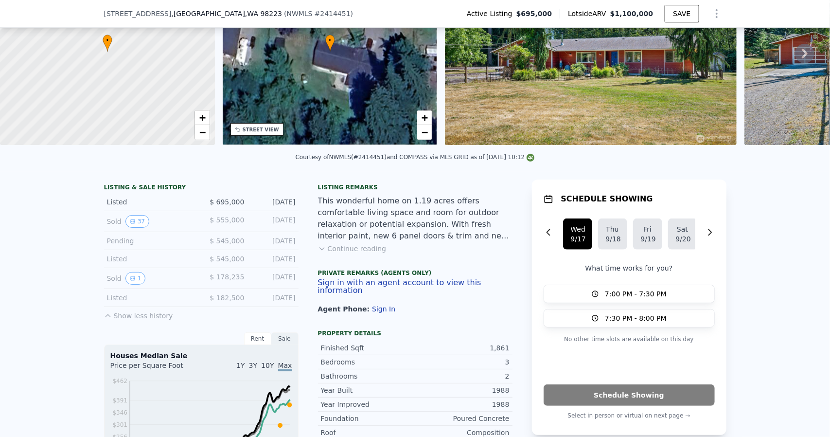
scroll to position [146, 0]
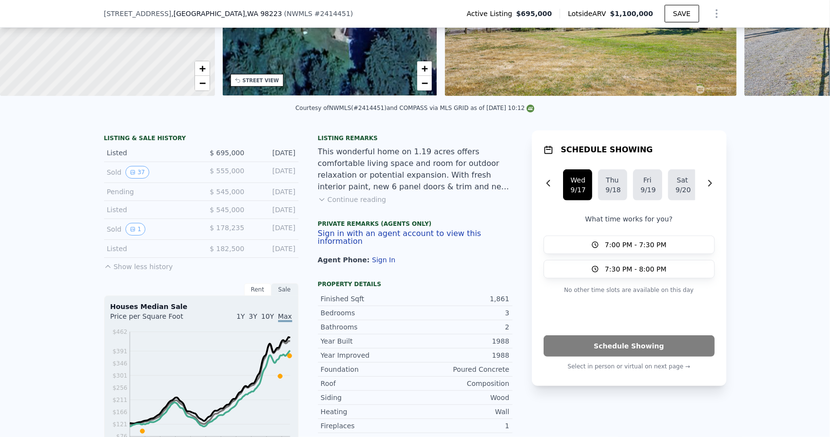
click at [355, 204] on button "Continue reading" at bounding box center [352, 200] width 69 height 10
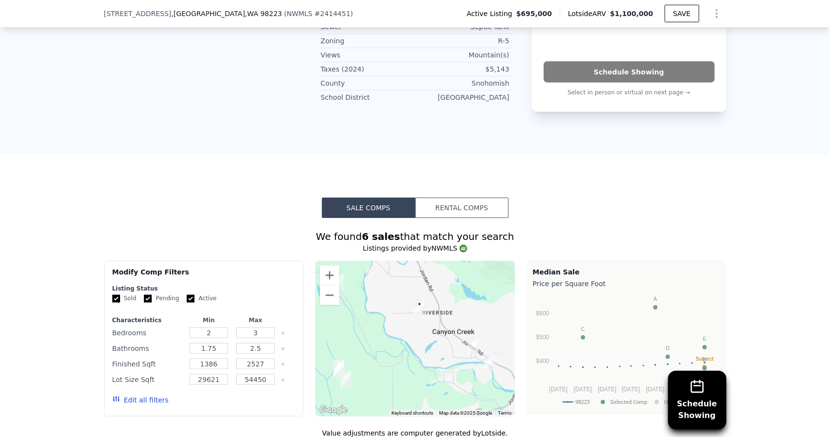
scroll to position [632, 0]
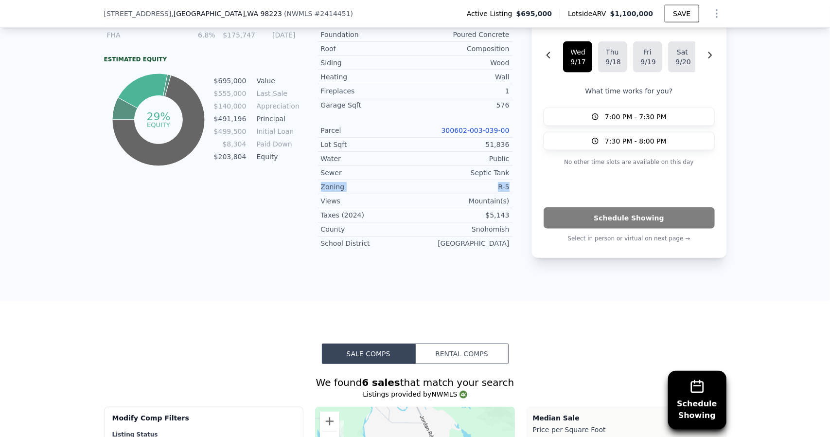
drag, startPoint x: 510, startPoint y: 148, endPoint x: 313, endPoint y: 146, distance: 197.0
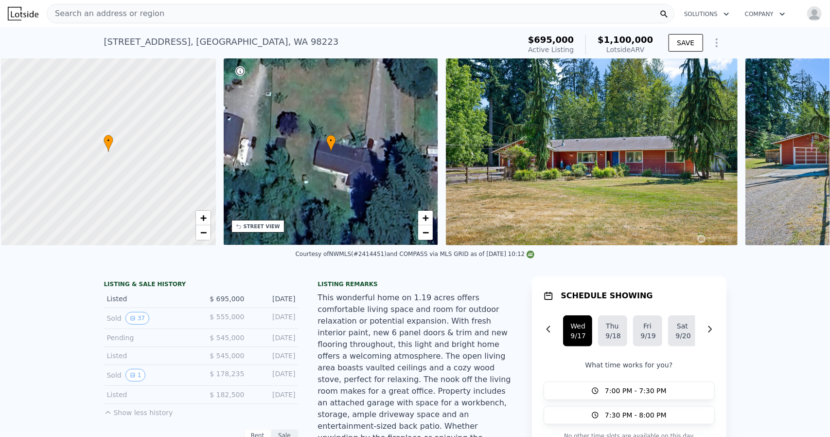
scroll to position [0, 4]
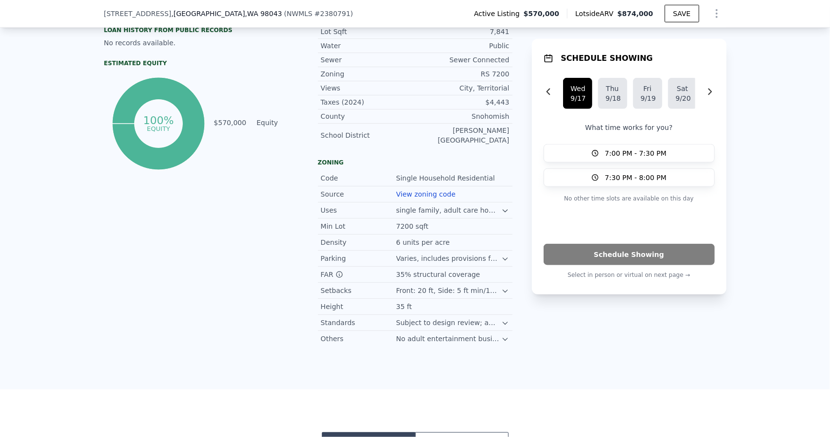
scroll to position [580, 0]
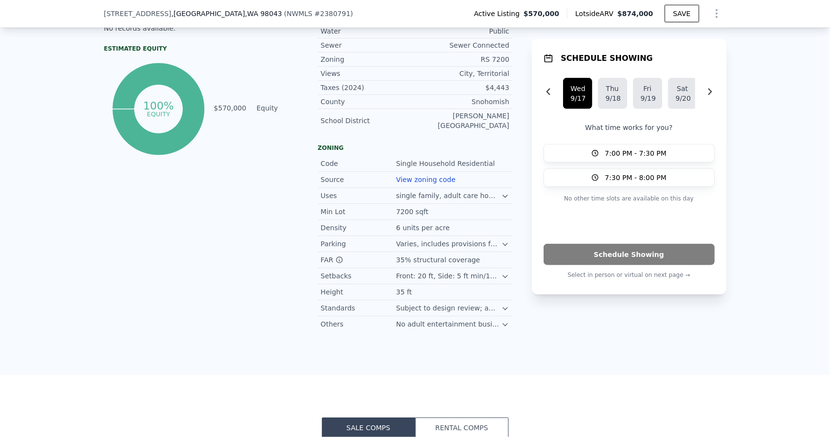
click at [426, 176] on link "View zoning code" at bounding box center [425, 180] width 59 height 8
click at [348, 223] on div "Density" at bounding box center [358, 228] width 75 height 10
click at [419, 223] on div "6 units per acre" at bounding box center [423, 228] width 55 height 10
click at [503, 243] on icon at bounding box center [505, 244] width 4 height 2
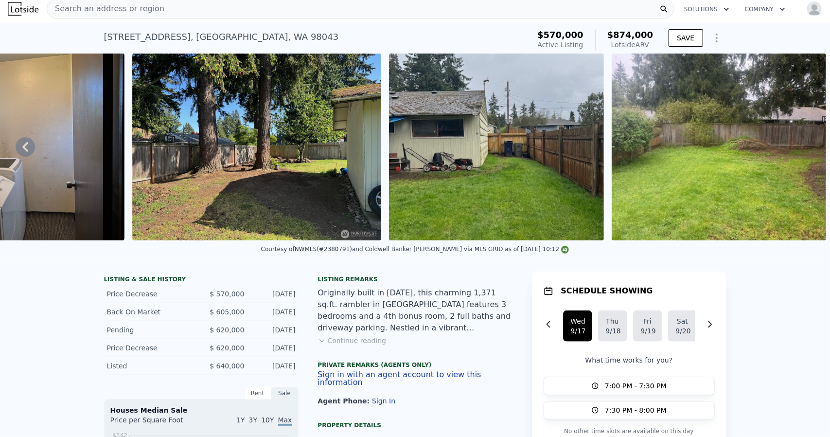
scroll to position [3, 0]
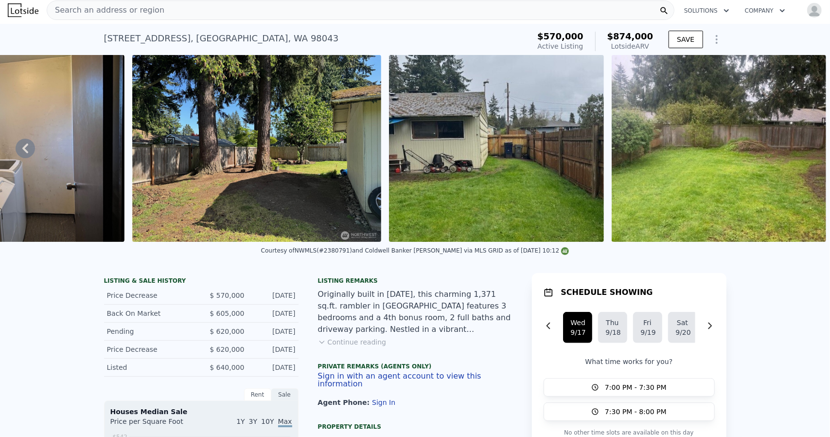
click at [683, 154] on img at bounding box center [719, 148] width 215 height 187
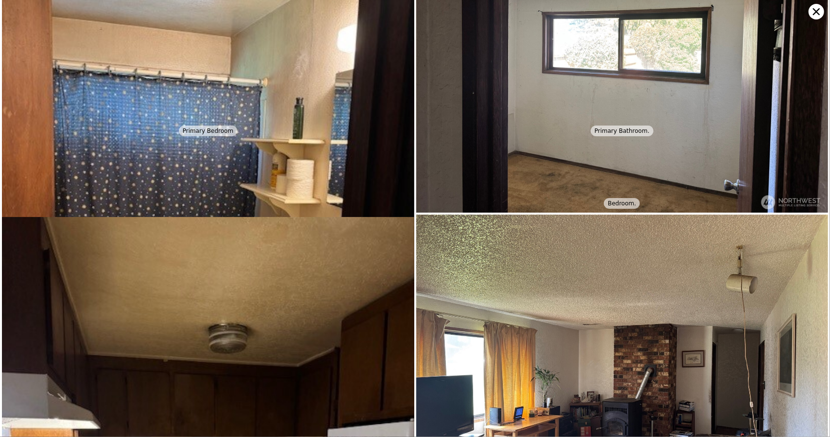
scroll to position [730, 0]
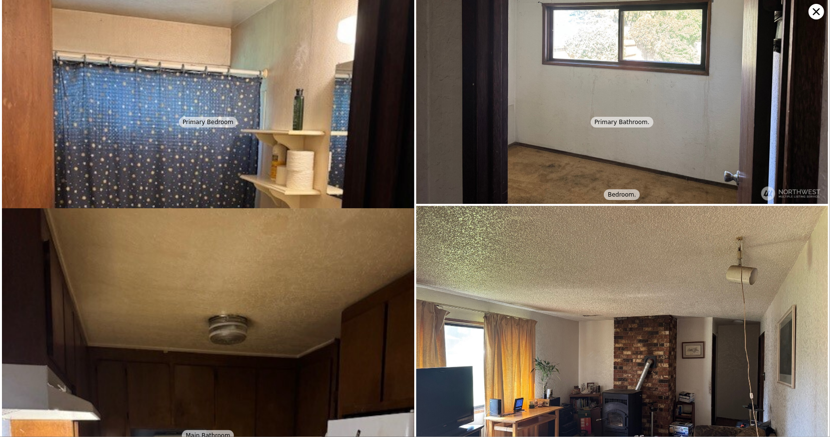
click at [813, 13] on icon at bounding box center [817, 12] width 16 height 16
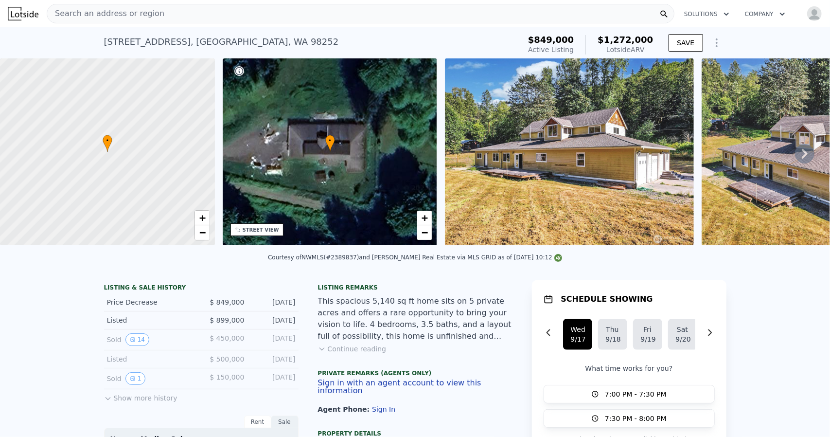
click at [341, 170] on div "• + −" at bounding box center [330, 151] width 215 height 187
click at [577, 164] on img at bounding box center [569, 151] width 249 height 187
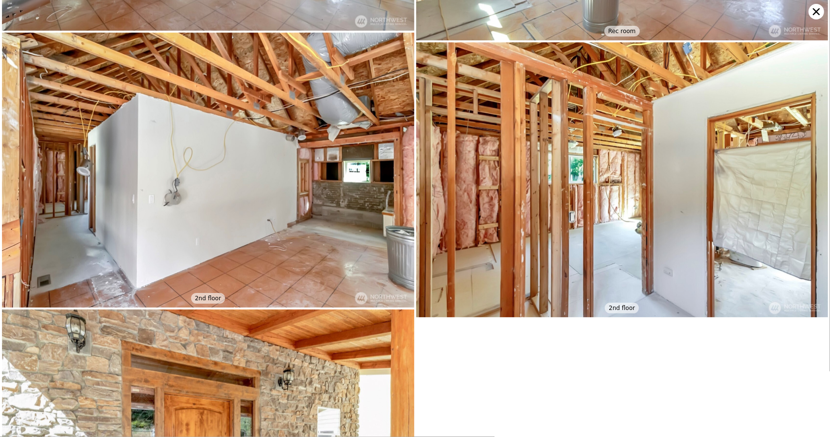
scroll to position [3779, 0]
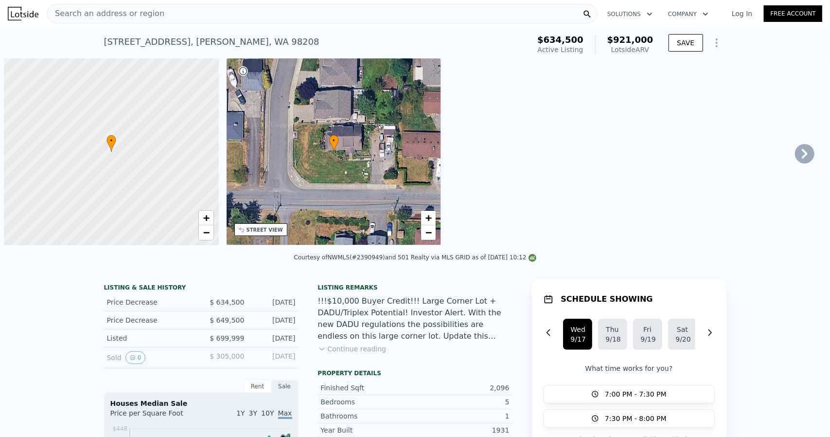
scroll to position [0, 4]
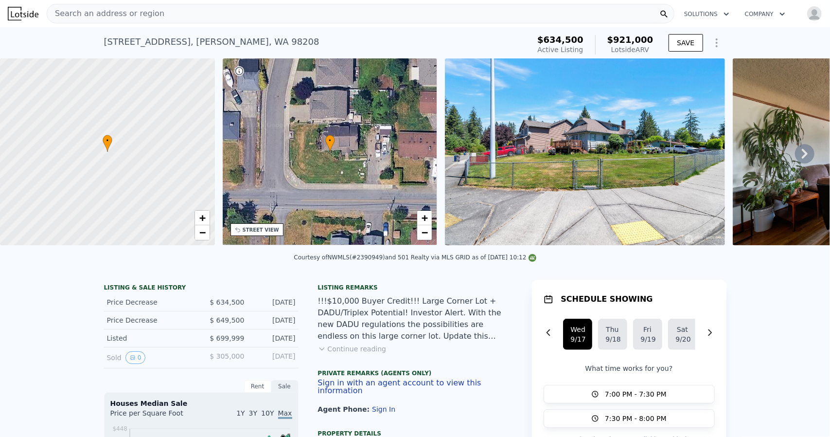
click at [505, 171] on img at bounding box center [585, 151] width 280 height 187
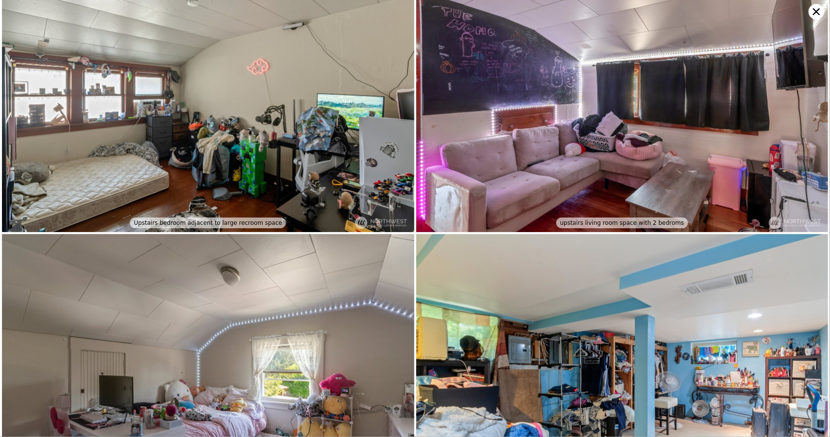
scroll to position [1097, 0]
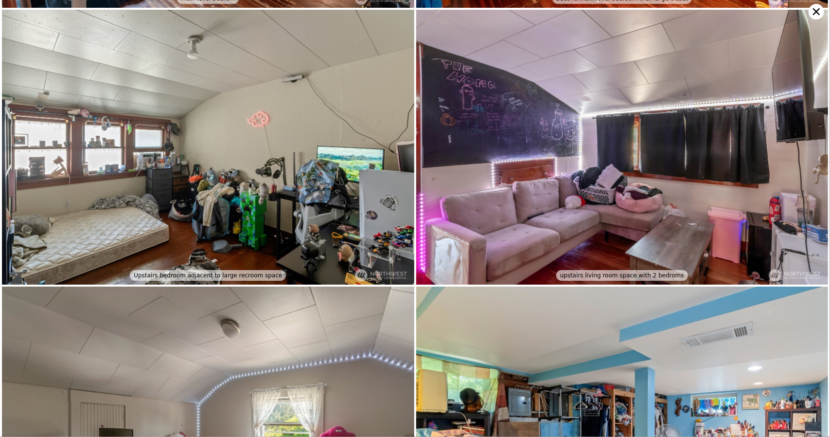
click at [812, 11] on icon at bounding box center [817, 12] width 16 height 16
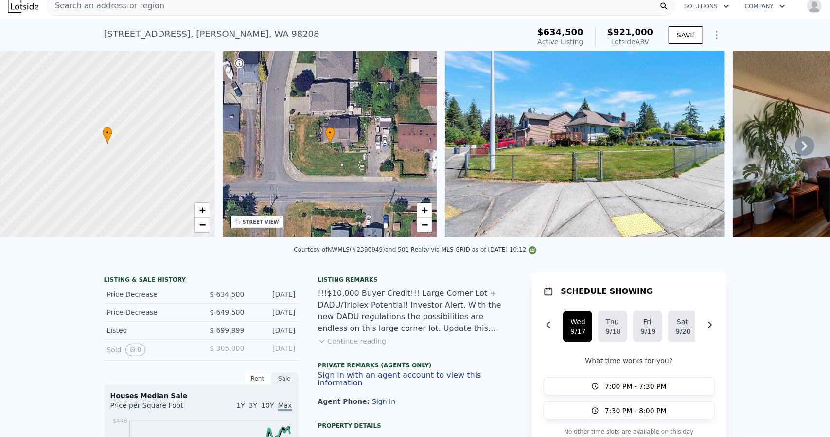
scroll to position [0, 0]
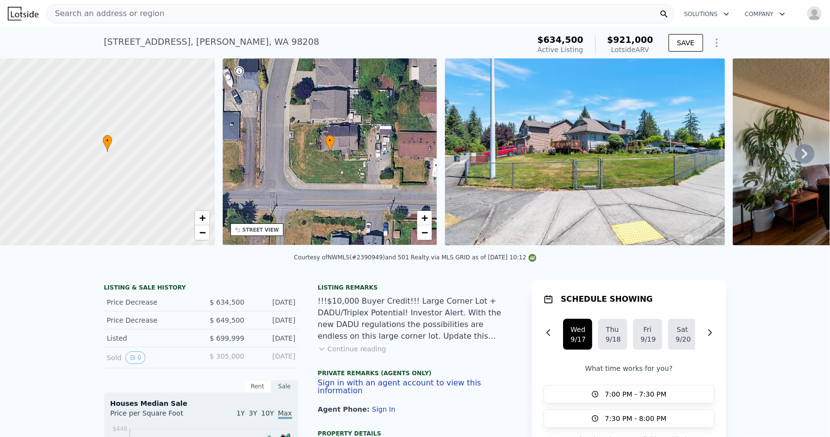
click at [367, 354] on button "Continue reading" at bounding box center [352, 349] width 69 height 10
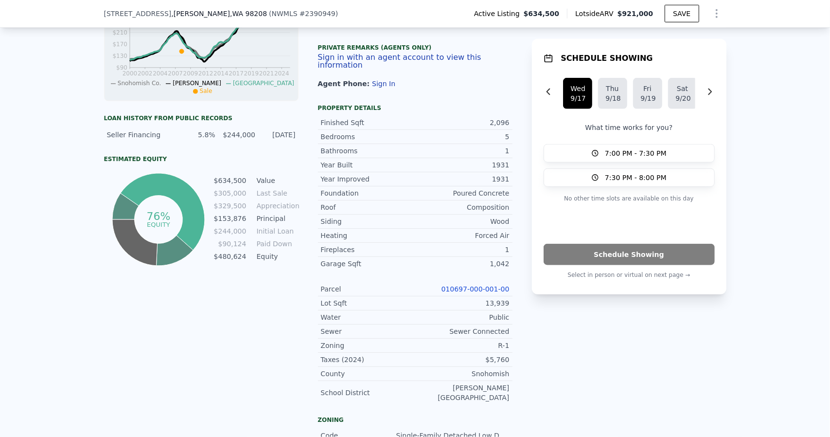
scroll to position [486, 0]
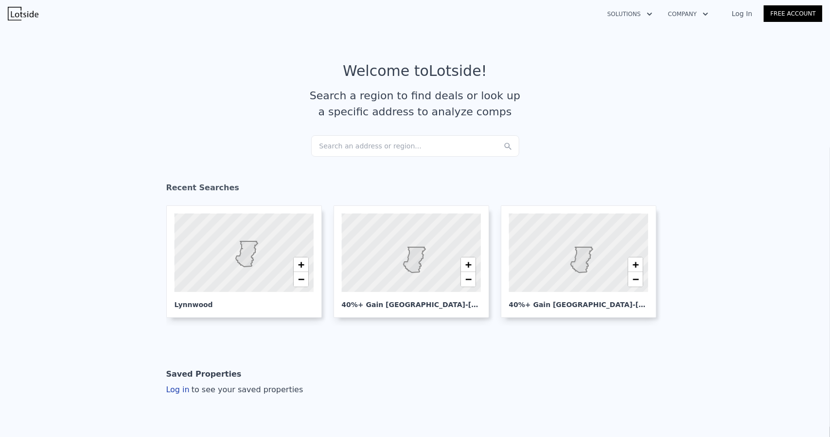
click at [747, 11] on link "Log In" at bounding box center [742, 14] width 44 height 10
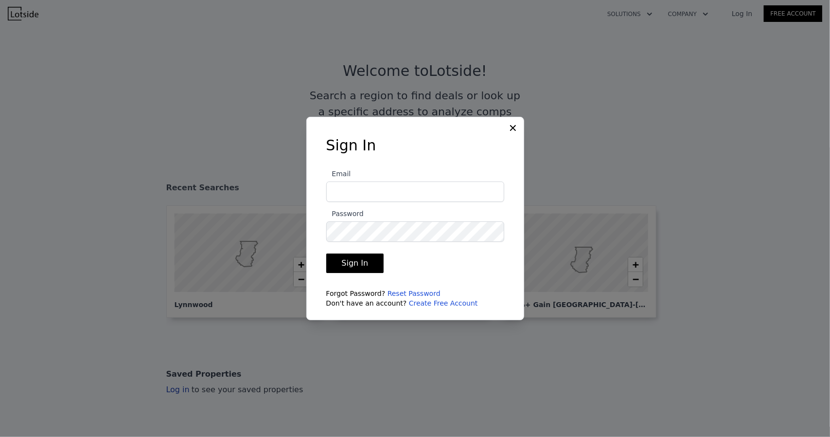
click at [419, 190] on input "Email" at bounding box center [415, 191] width 178 height 20
type input "[EMAIL_ADDRESS][DOMAIN_NAME]"
click at [326, 253] on button "Sign In" at bounding box center [355, 262] width 58 height 19
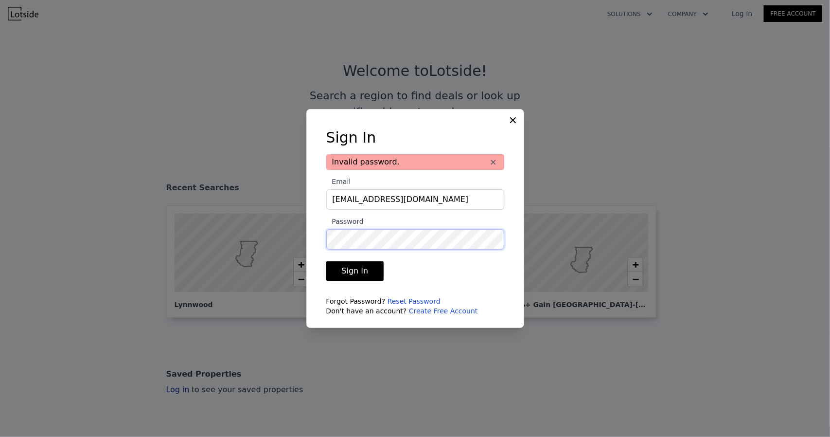
click at [326, 261] on button "Sign In" at bounding box center [355, 270] width 58 height 19
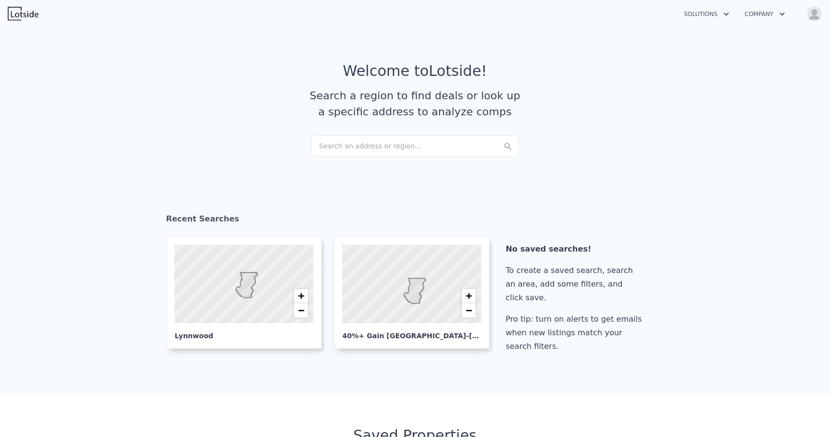
checkbox input "true"
click at [374, 294] on div at bounding box center [412, 284] width 167 height 94
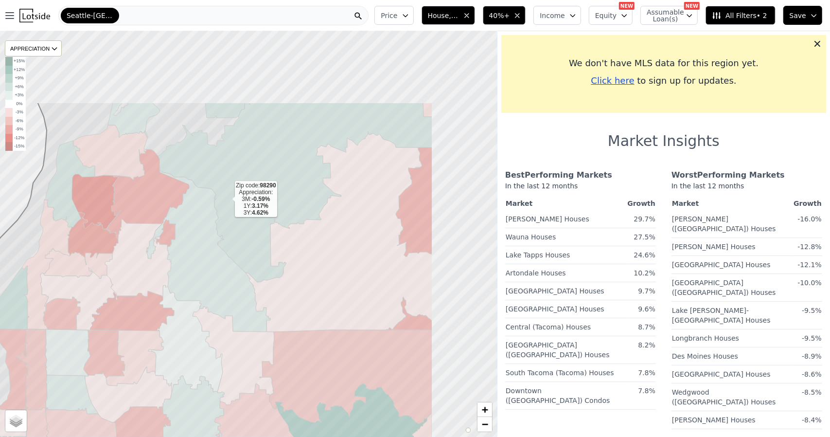
drag, startPoint x: 343, startPoint y: 87, endPoint x: 227, endPoint y: 199, distance: 161.3
click at [227, 199] on icon at bounding box center [295, 193] width 275 height 180
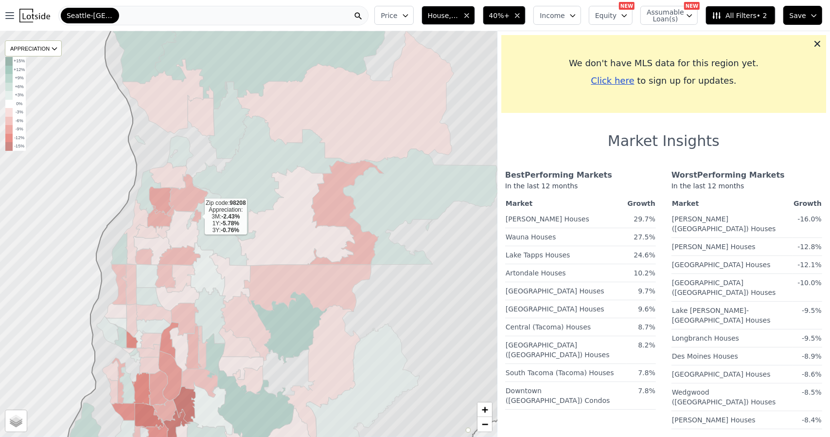
click at [181, 200] on icon at bounding box center [187, 198] width 41 height 49
click at [590, 218] on link "Waller Houses" at bounding box center [548, 217] width 84 height 13
